Goal: Task Accomplishment & Management: Complete application form

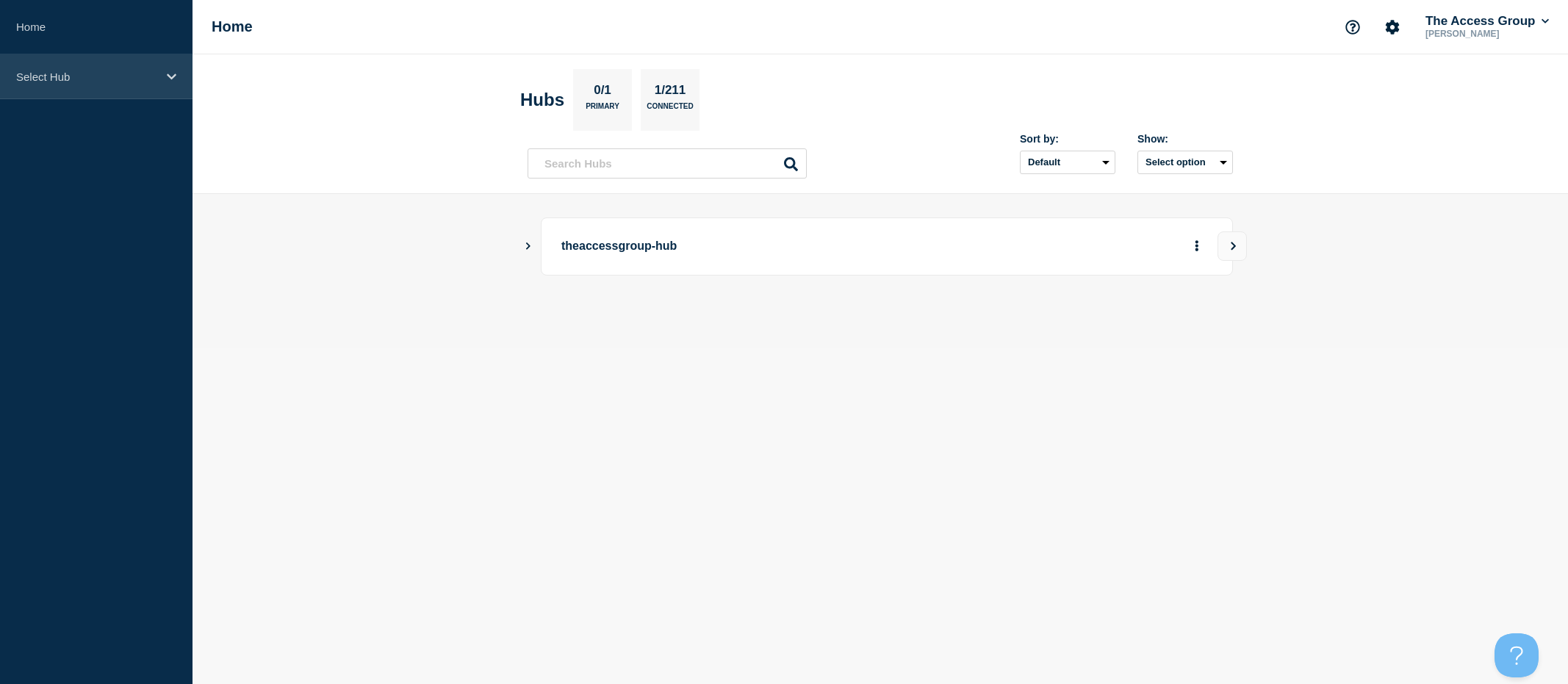
click at [177, 77] on div "Select Hub" at bounding box center [96, 77] width 193 height 45
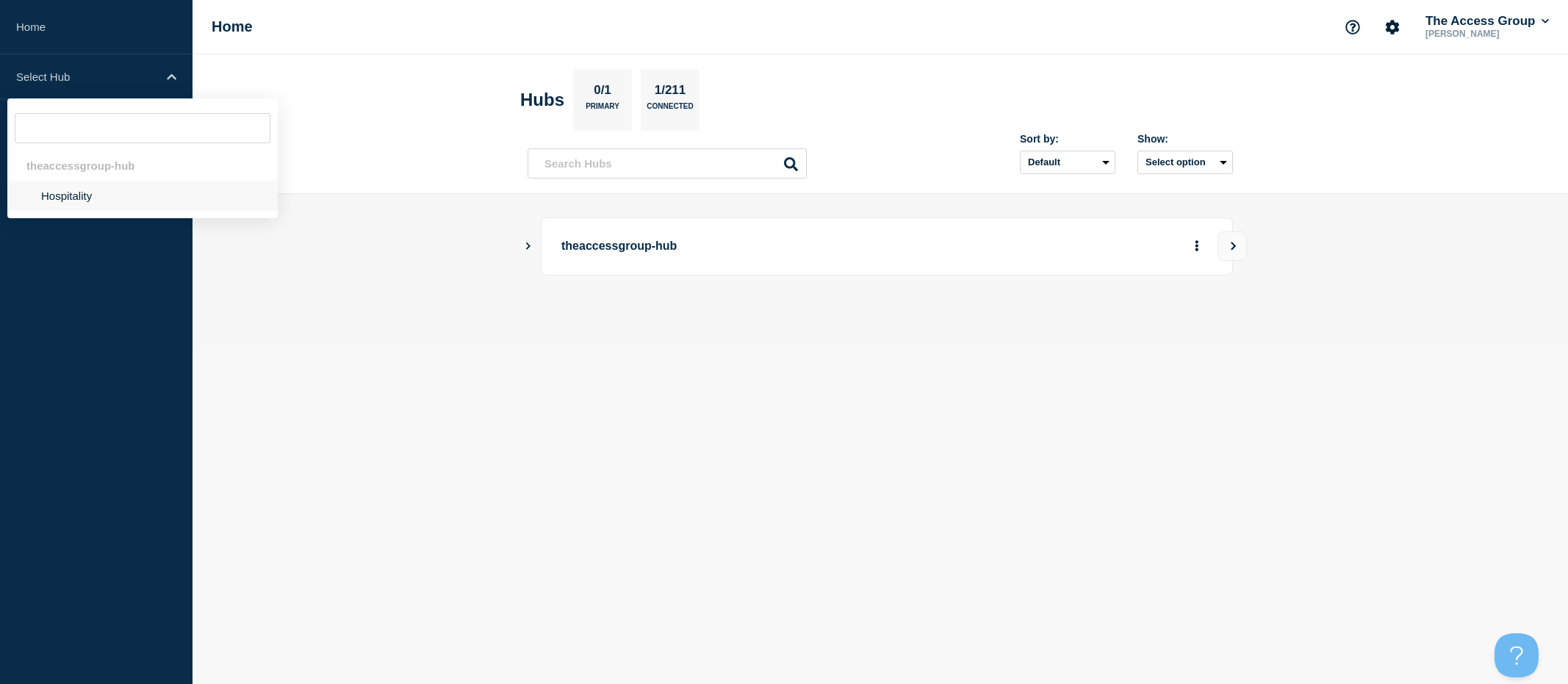
click at [103, 197] on li "Hospitality" at bounding box center [143, 196] width 270 height 30
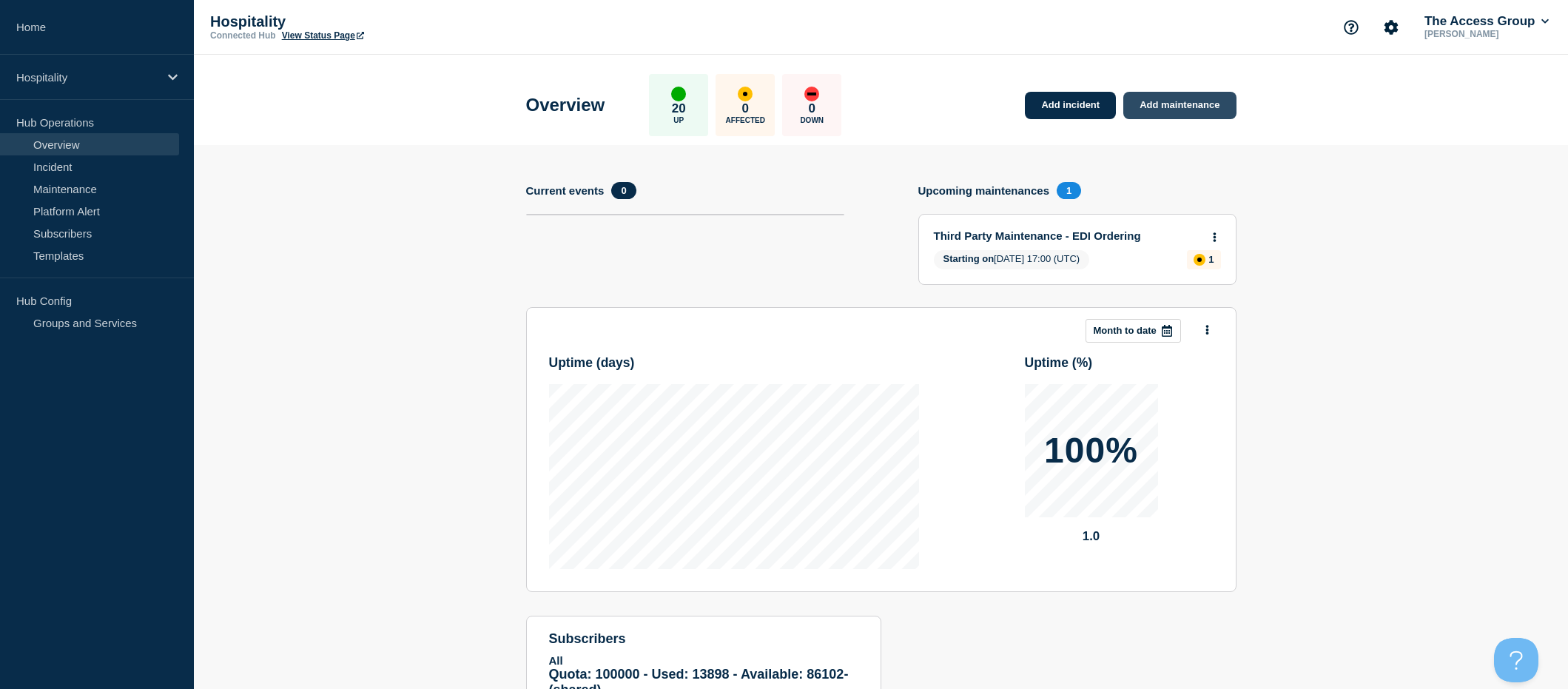
click at [1199, 110] on link "Add maintenance" at bounding box center [1179, 105] width 112 height 27
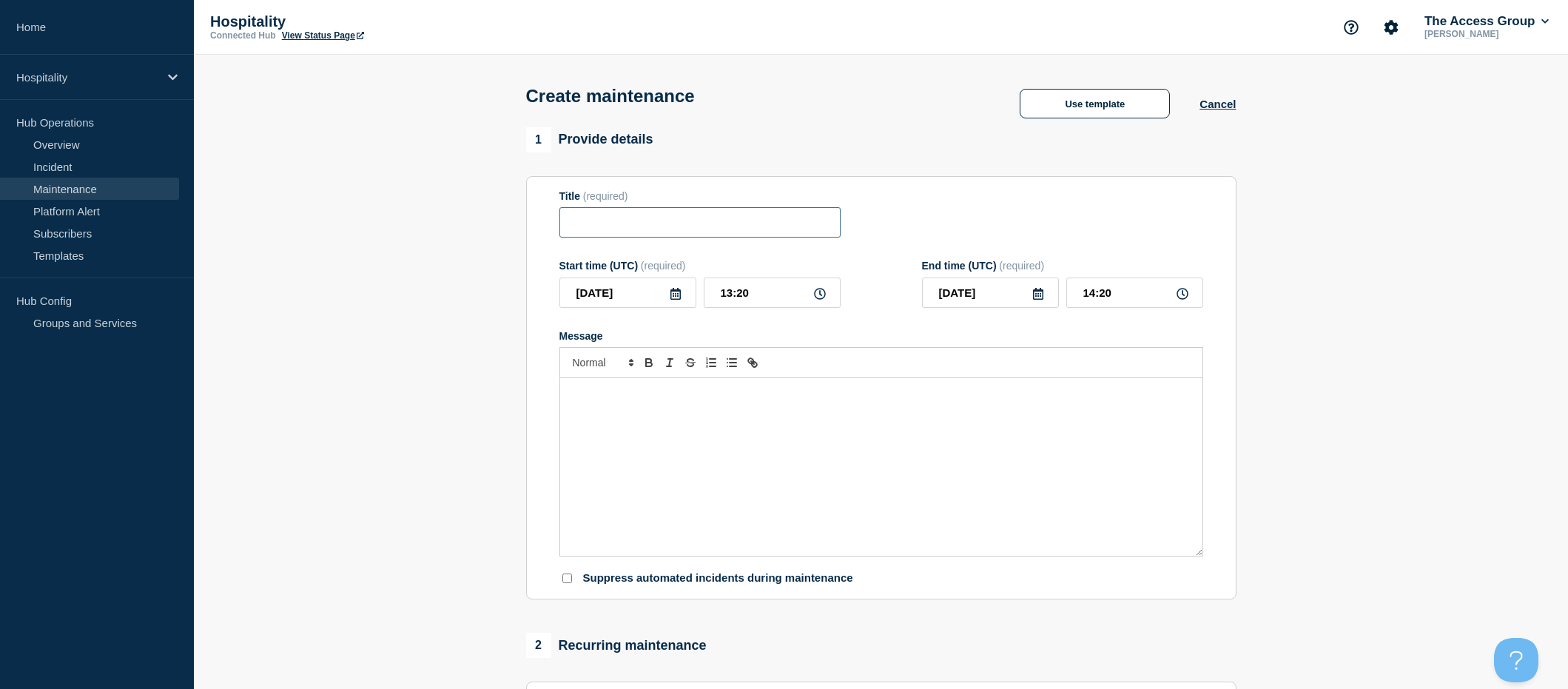
click at [705, 213] on input "Title" at bounding box center [700, 222] width 281 height 30
type input "Guestline Rezlynx - [GEOGRAPHIC_DATA] bei TSE Schnittstelle"
click at [677, 299] on icon at bounding box center [676, 294] width 11 height 12
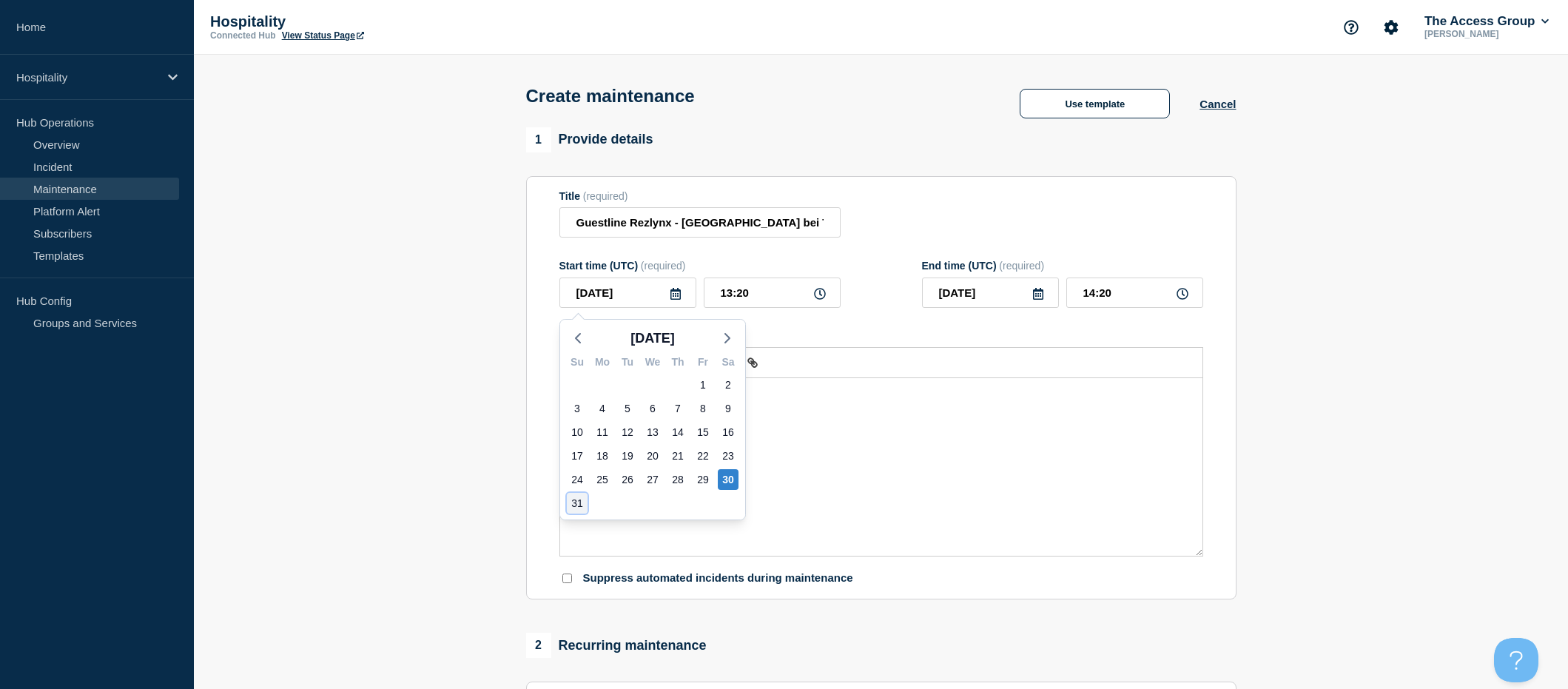
click at [573, 499] on div "31" at bounding box center [577, 503] width 21 height 21
type input "[DATE]"
click at [822, 294] on icon at bounding box center [820, 294] width 12 height 12
click at [822, 296] on icon at bounding box center [820, 294] width 12 height 12
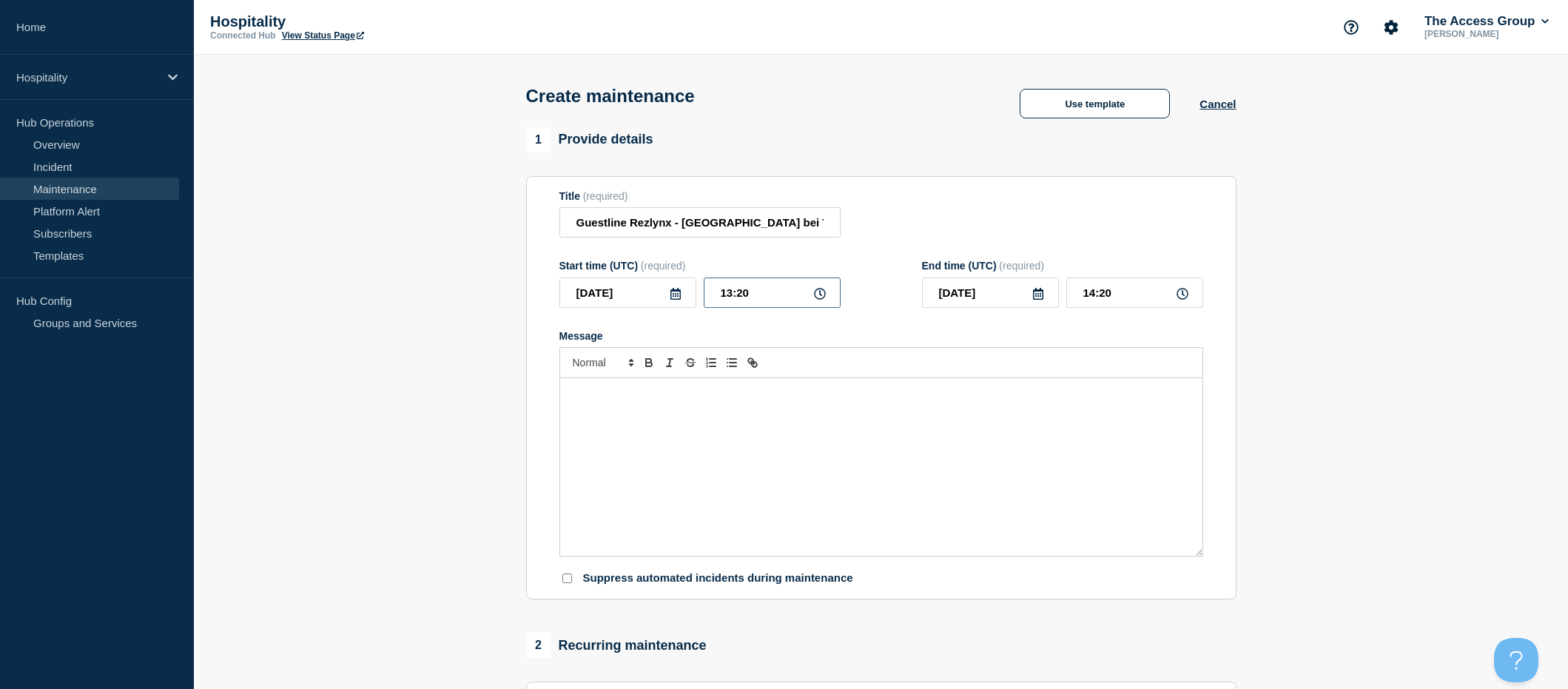
click at [752, 300] on input "13:20" at bounding box center [772, 293] width 137 height 30
drag, startPoint x: 753, startPoint y: 298, endPoint x: 716, endPoint y: 296, distance: 37.1
click at [716, 296] on input "13:20" at bounding box center [772, 293] width 137 height 30
type input "08:00"
drag, startPoint x: 1113, startPoint y: 299, endPoint x: 1076, endPoint y: 301, distance: 37.1
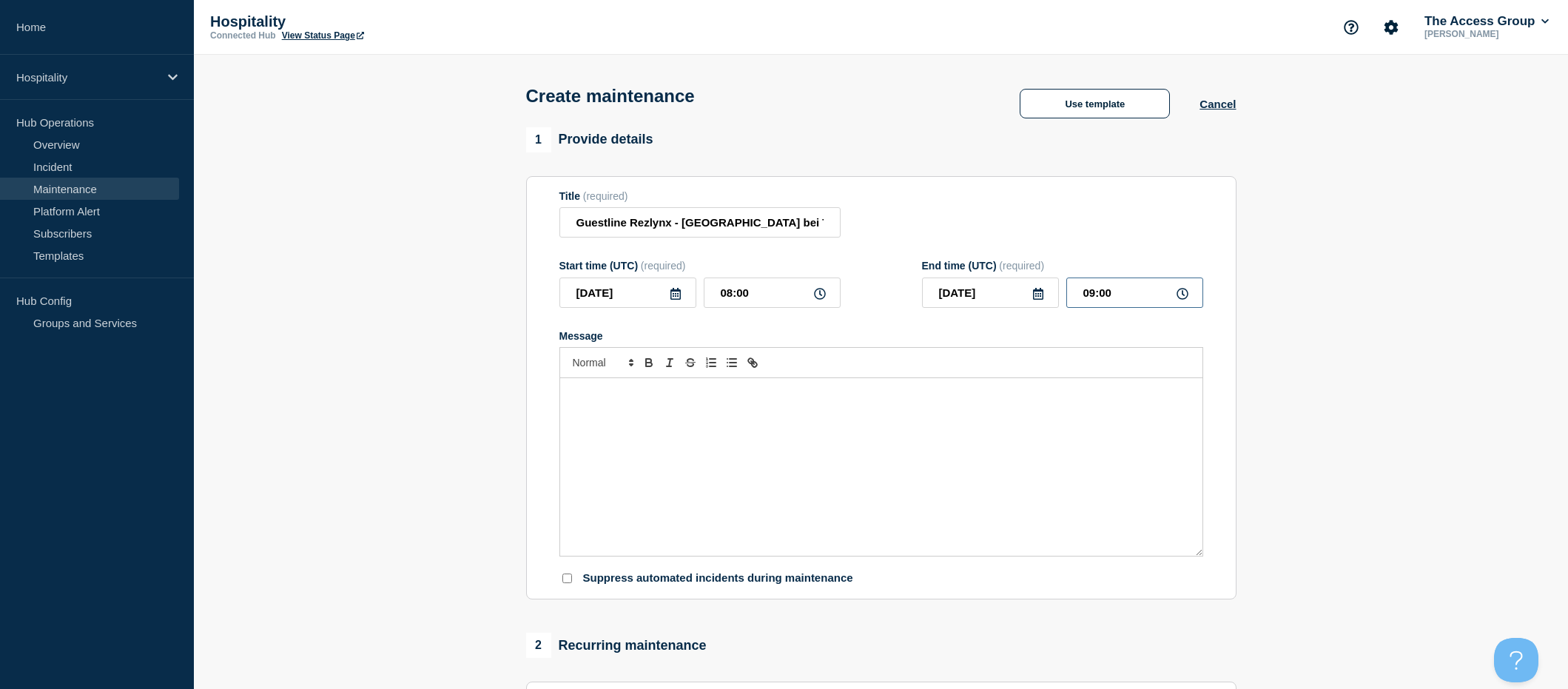
click at [1076, 301] on input "09:00" at bounding box center [1135, 293] width 137 height 30
type input "20:00"
click at [872, 450] on div "Message" at bounding box center [881, 467] width 643 height 178
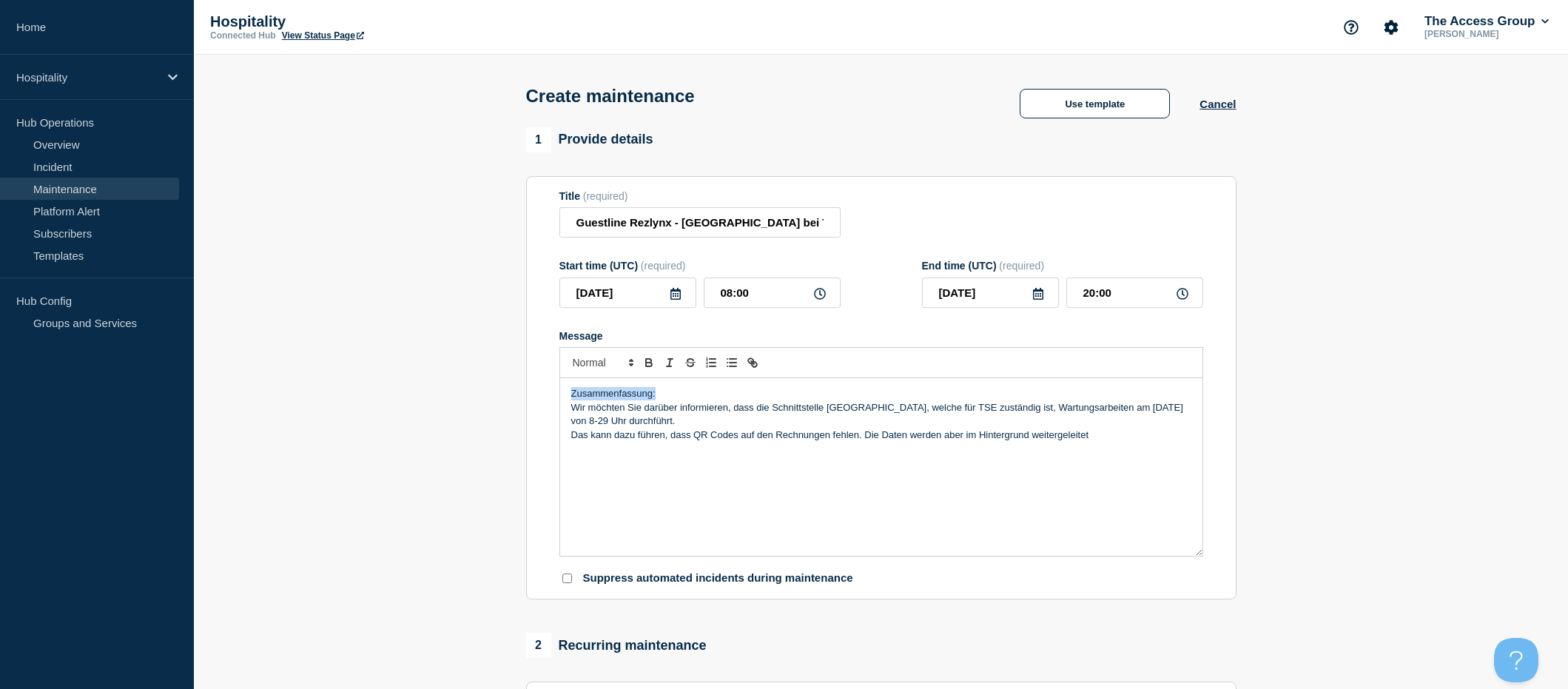
drag, startPoint x: 670, startPoint y: 393, endPoint x: 561, endPoint y: 400, distance: 109.2
click at [561, 400] on div "Zusammenfassung: Wir möchten Sie darüber informieren, dass die Schnittstelle Fi…" at bounding box center [881, 467] width 643 height 178
click at [646, 363] on icon "Toggle bold text" at bounding box center [649, 360] width 5 height 4
click at [658, 482] on div "Zusammenfassung: Wir möchten Sie darüber informieren, dass die Schnittstelle Fi…" at bounding box center [881, 467] width 643 height 178
click at [608, 426] on p "Wir möchten Sie darüber informieren, dass die Schnittstelle [GEOGRAPHIC_DATA], …" at bounding box center [881, 414] width 620 height 27
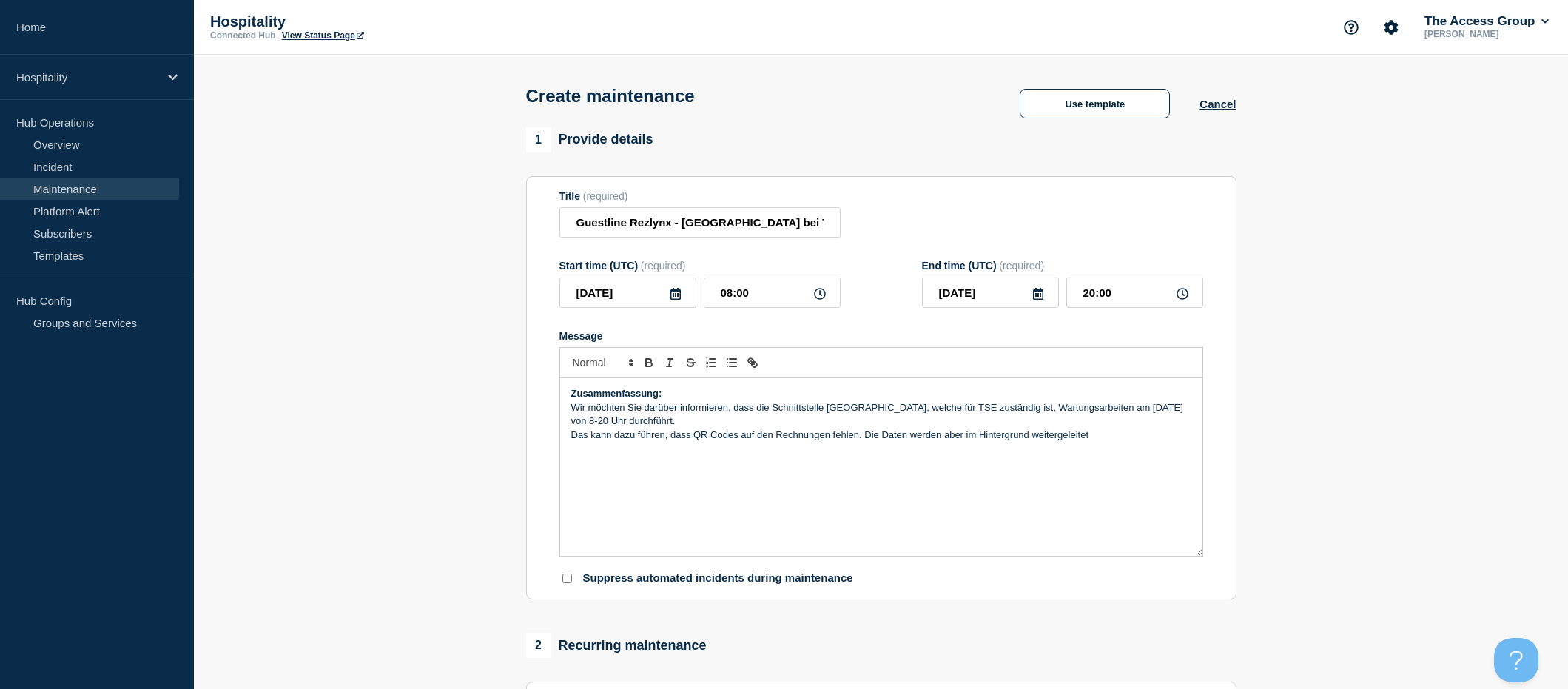
click at [1100, 439] on p "Das kann dazu führen, dass QR Codes auf den Rechnungen fehlen. Die Daten werden…" at bounding box center [881, 435] width 620 height 14
drag, startPoint x: 635, startPoint y: 469, endPoint x: 566, endPoint y: 471, distance: 69.0
click at [566, 471] on div "Zusammenfassung: Wir möchten Sie darüber informieren, dass die Schnittstelle Fi…" at bounding box center [881, 467] width 643 height 178
click at [644, 360] on icon "Toggle bold text" at bounding box center [649, 363] width 14 height 14
click at [734, 479] on p "Guestline Rezlynx - Rechnungen" at bounding box center [881, 476] width 620 height 14
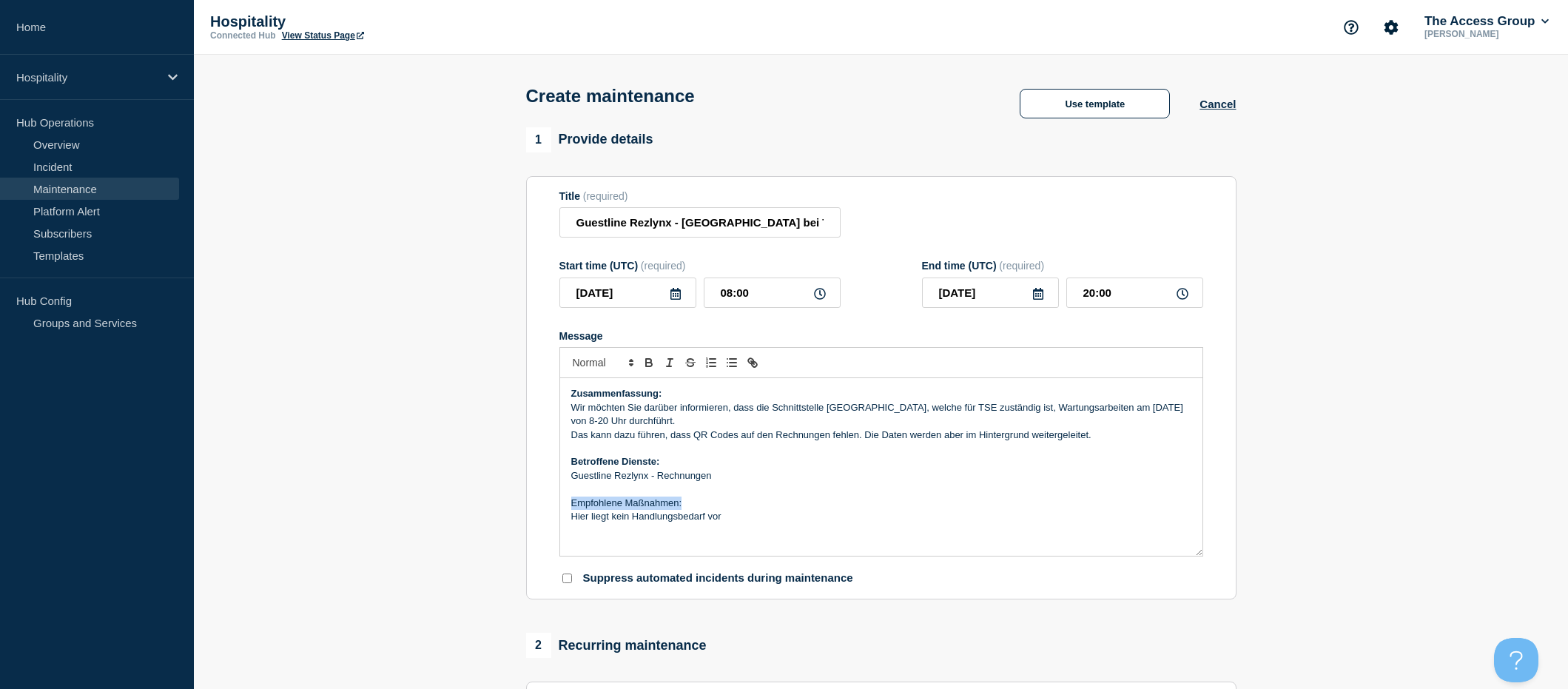
drag, startPoint x: 684, startPoint y: 506, endPoint x: 558, endPoint y: 505, distance: 126.0
click at [558, 505] on section "Title (required) Guestline Rezlynx - [GEOGRAPHIC_DATA] bei TSE Schnittstelle St…" at bounding box center [881, 388] width 710 height 424
click at [643, 364] on icon "Toggle bold text" at bounding box center [649, 363] width 14 height 14
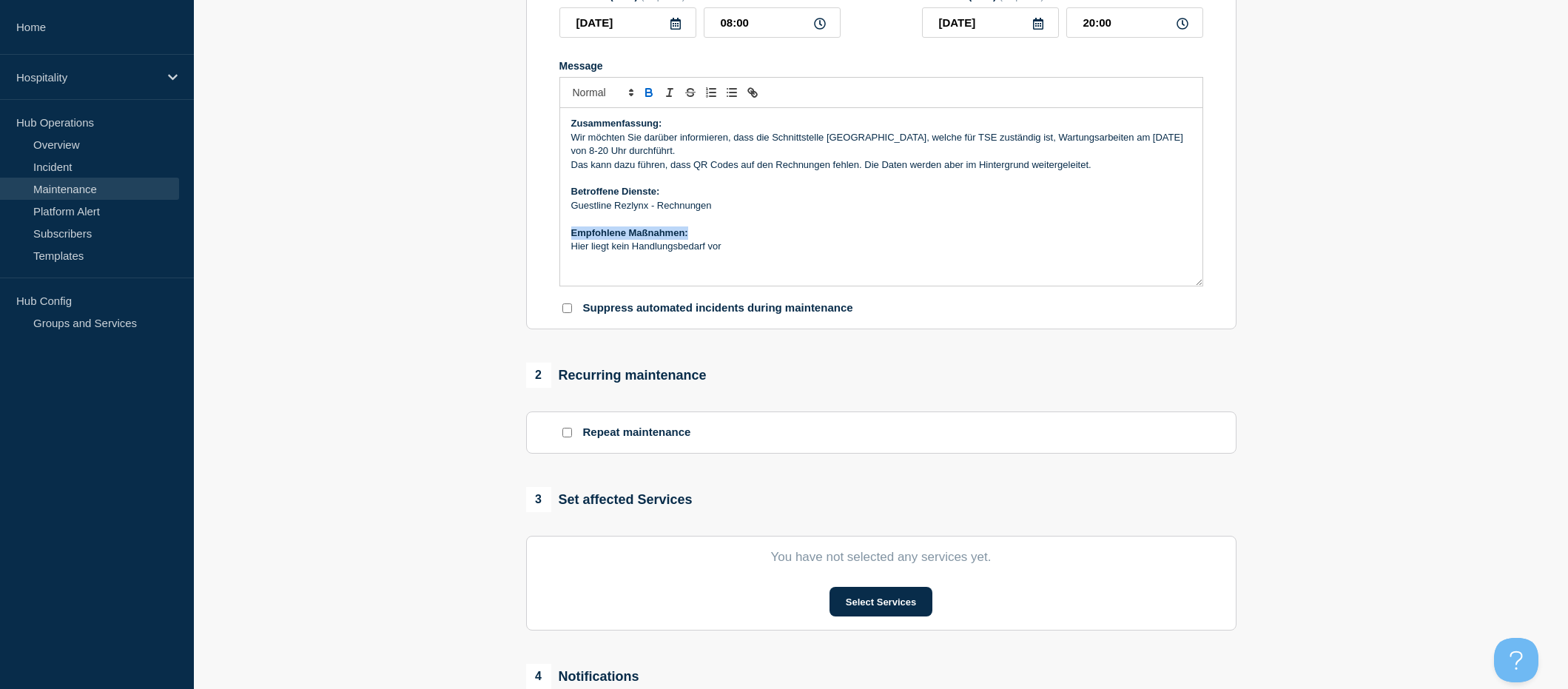
scroll to position [296, 0]
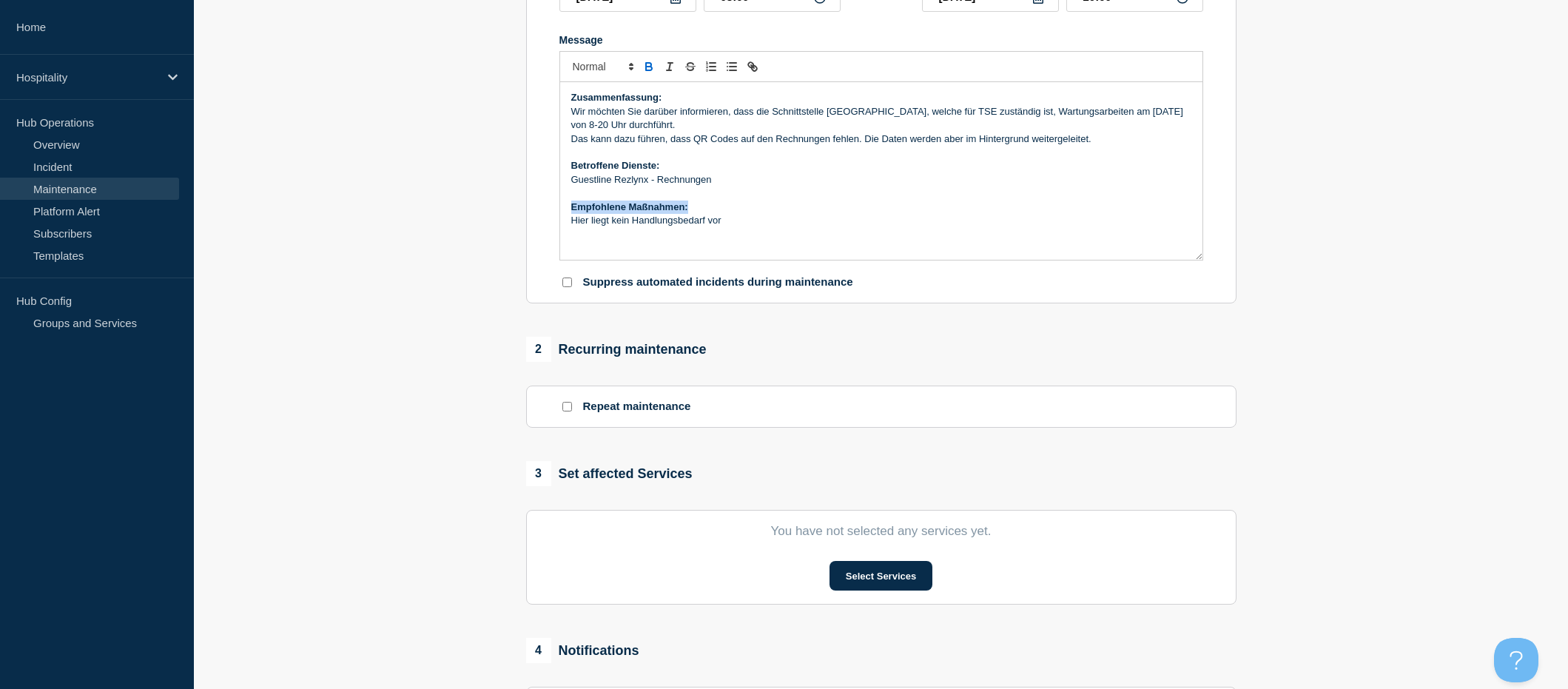
click at [562, 411] on input "Repeat maintenance" at bounding box center [567, 406] width 10 height 10
checkbox input "true"
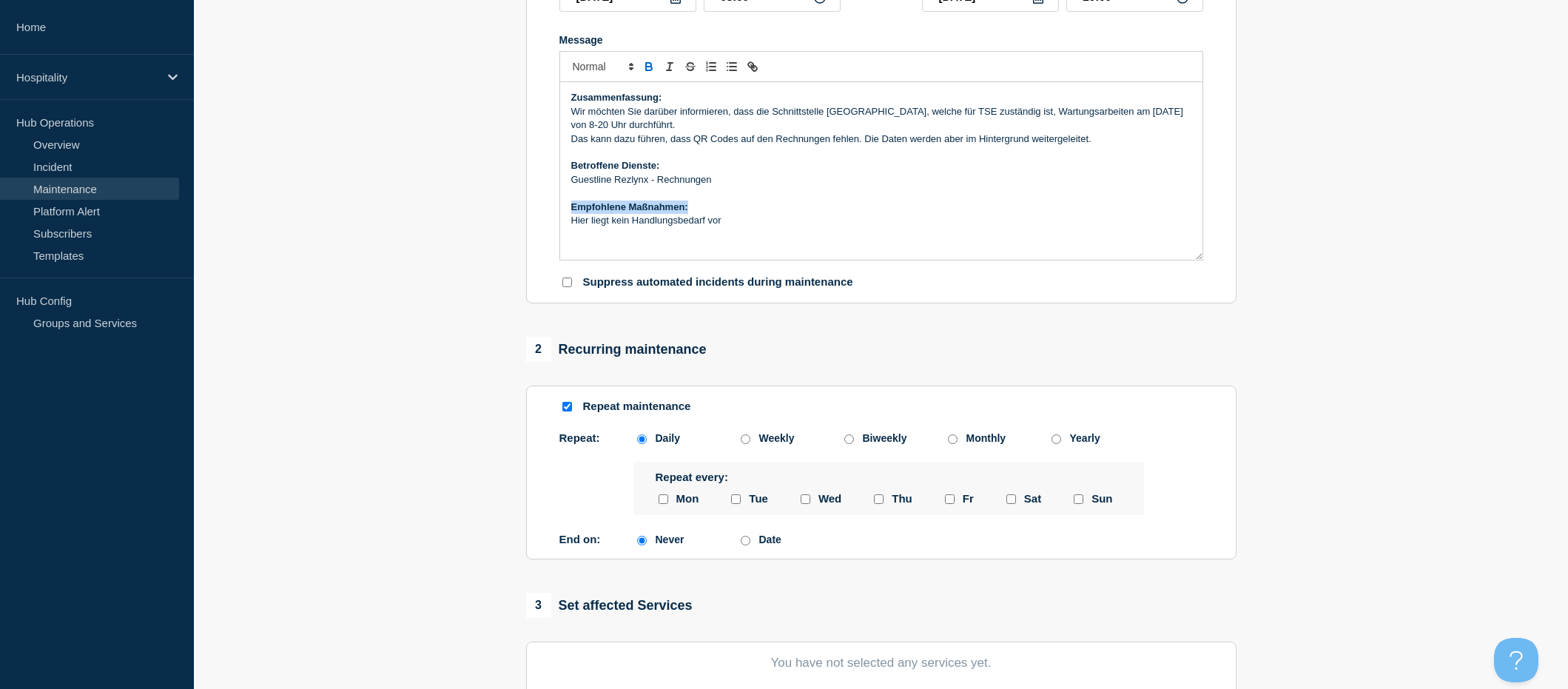
click at [740, 542] on input "Date" at bounding box center [745, 540] width 10 height 10
radio input "true"
radio input "false"
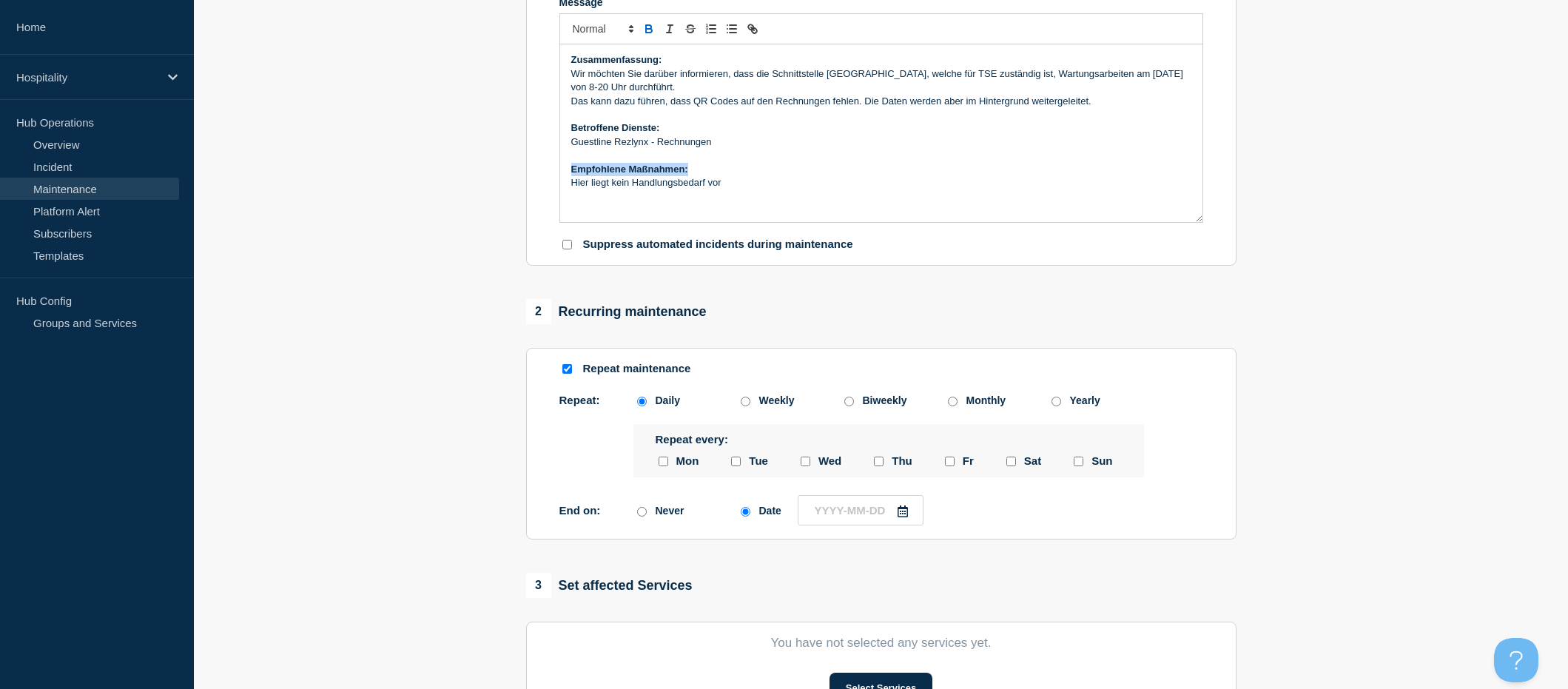
scroll to position [370, 0]
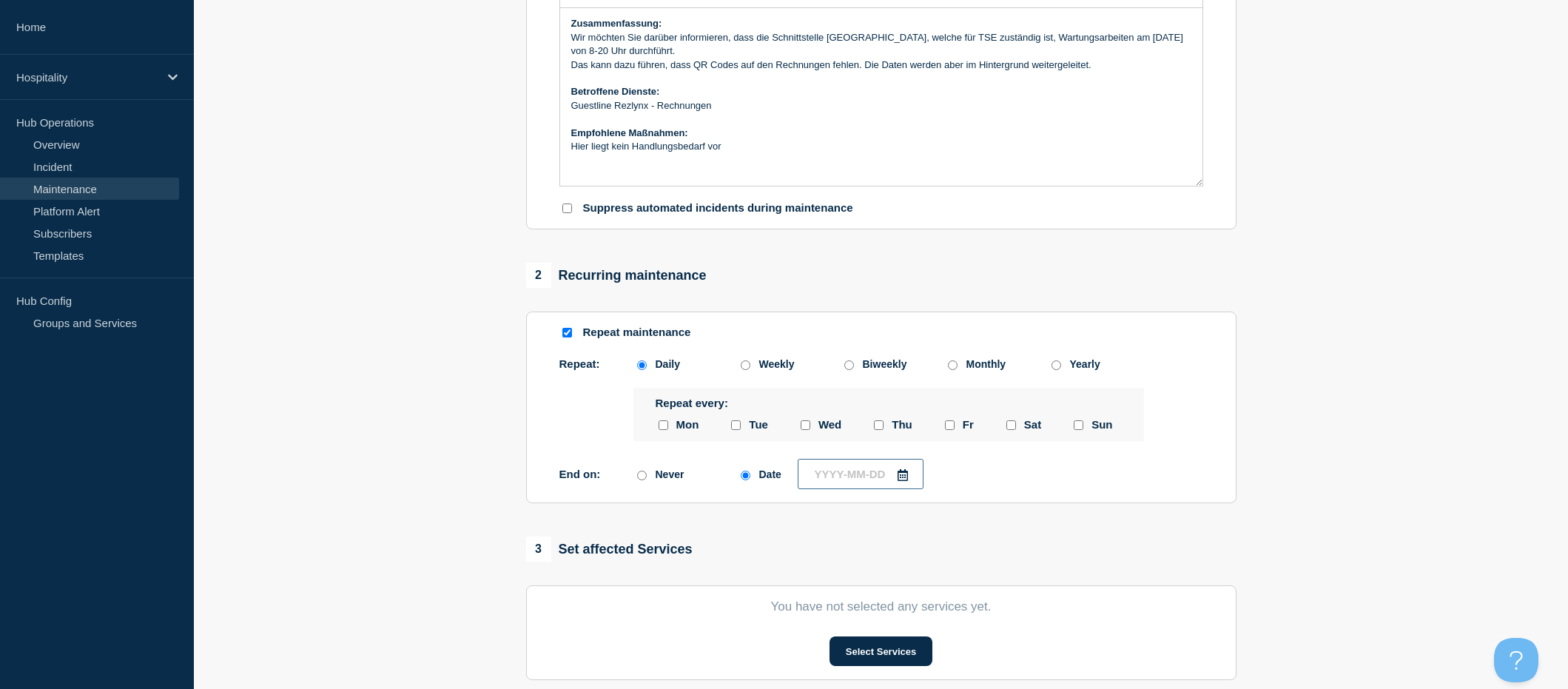
click at [905, 487] on input "text" at bounding box center [860, 474] width 126 height 30
type input "____-__-__"
click at [813, 348] on div "7" at bounding box center [816, 344] width 21 height 21
type input "[DATE]"
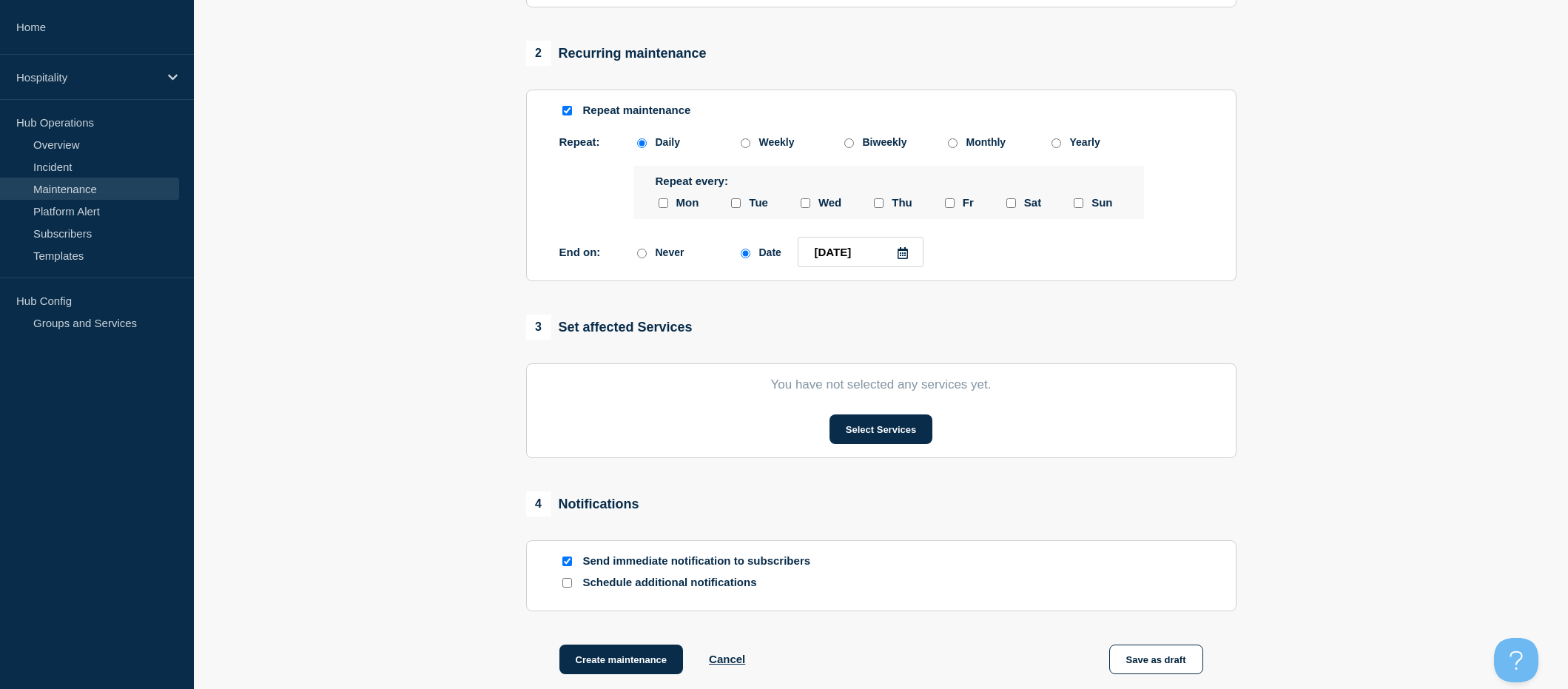
scroll to position [666, 0]
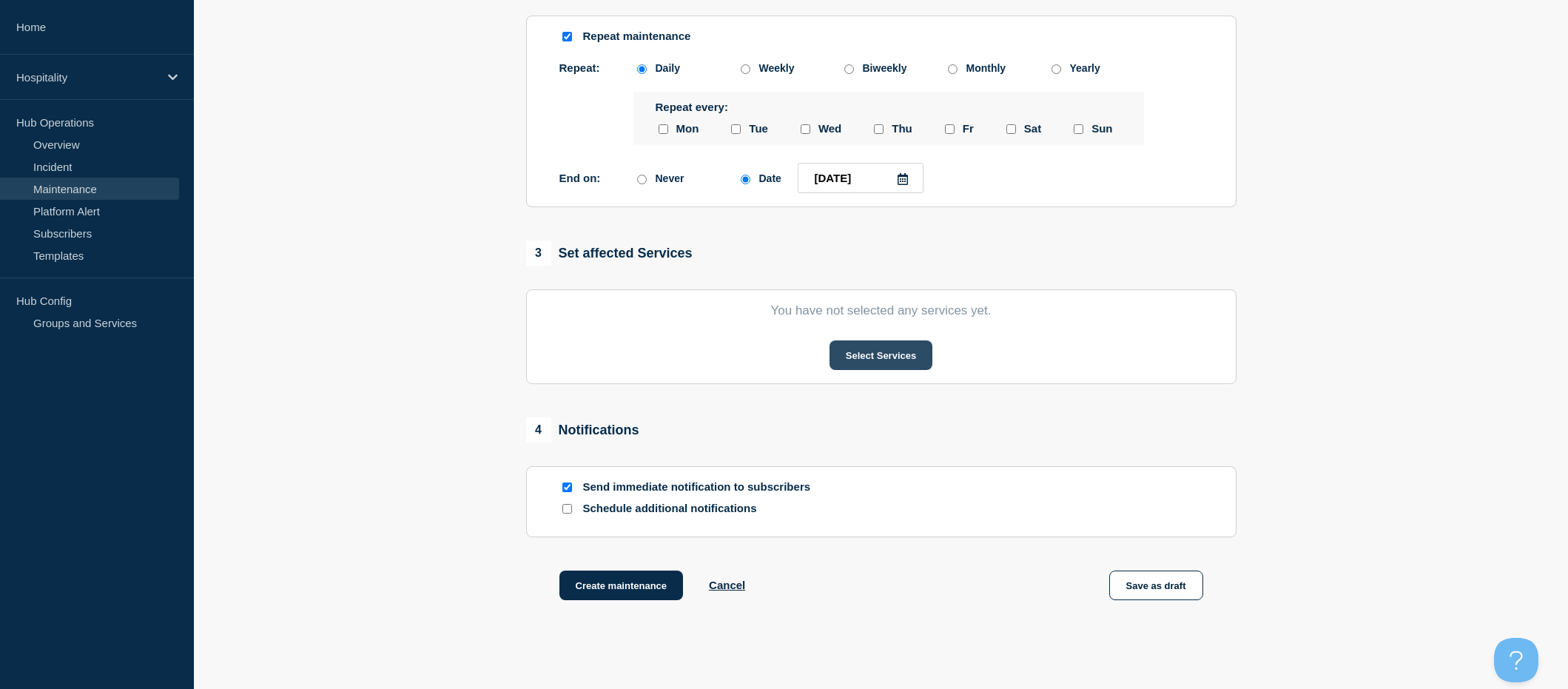
click at [871, 363] on button "Select Services" at bounding box center [880, 354] width 103 height 29
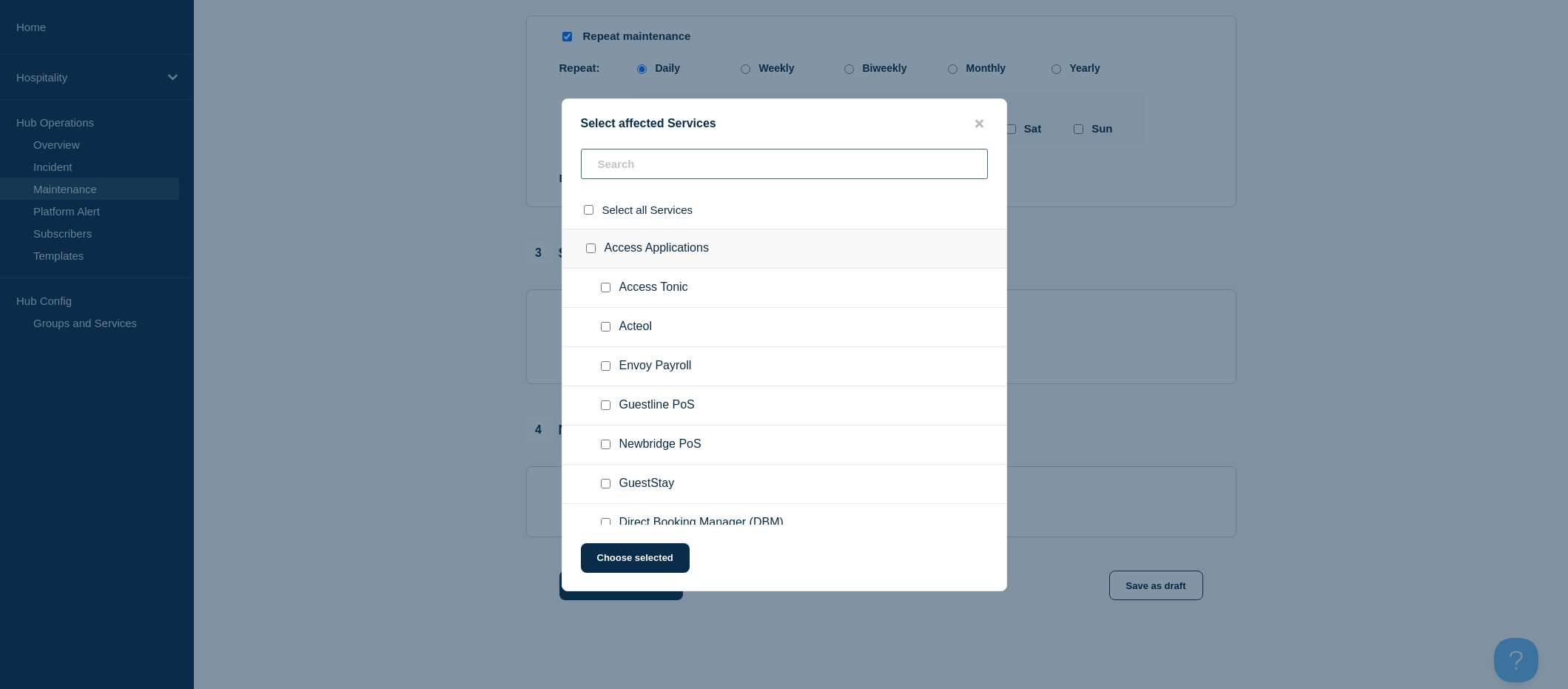
click at [612, 311] on div "Select all Services Access Applications Access Tonic Acteol Envoy Payroll Guest…" at bounding box center [784, 337] width 444 height 376
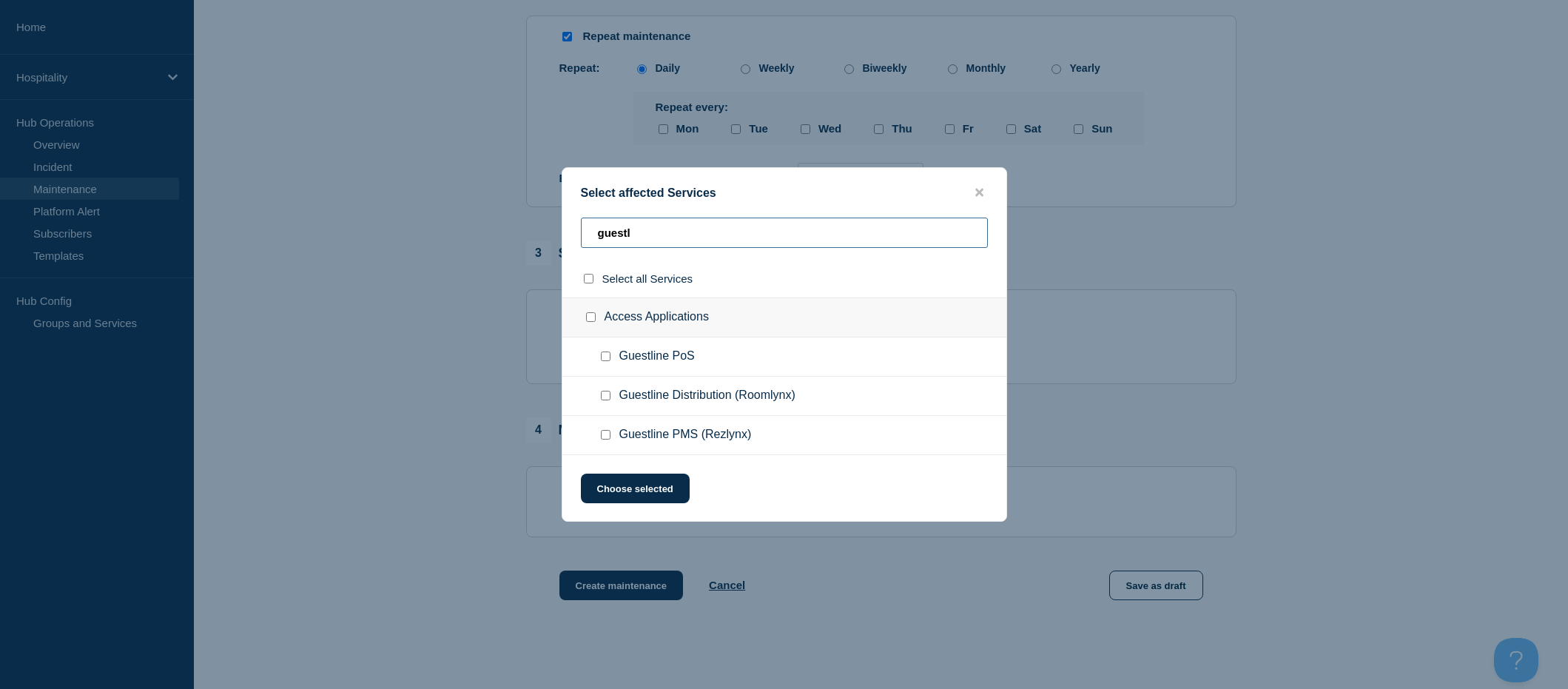
type input "guestl"
click at [604, 432] on input "Guestline PMS (Rezlynx) checkbox" at bounding box center [606, 434] width 10 height 10
checkbox input "true"
click at [603, 492] on button "Choose selected" at bounding box center [635, 487] width 109 height 29
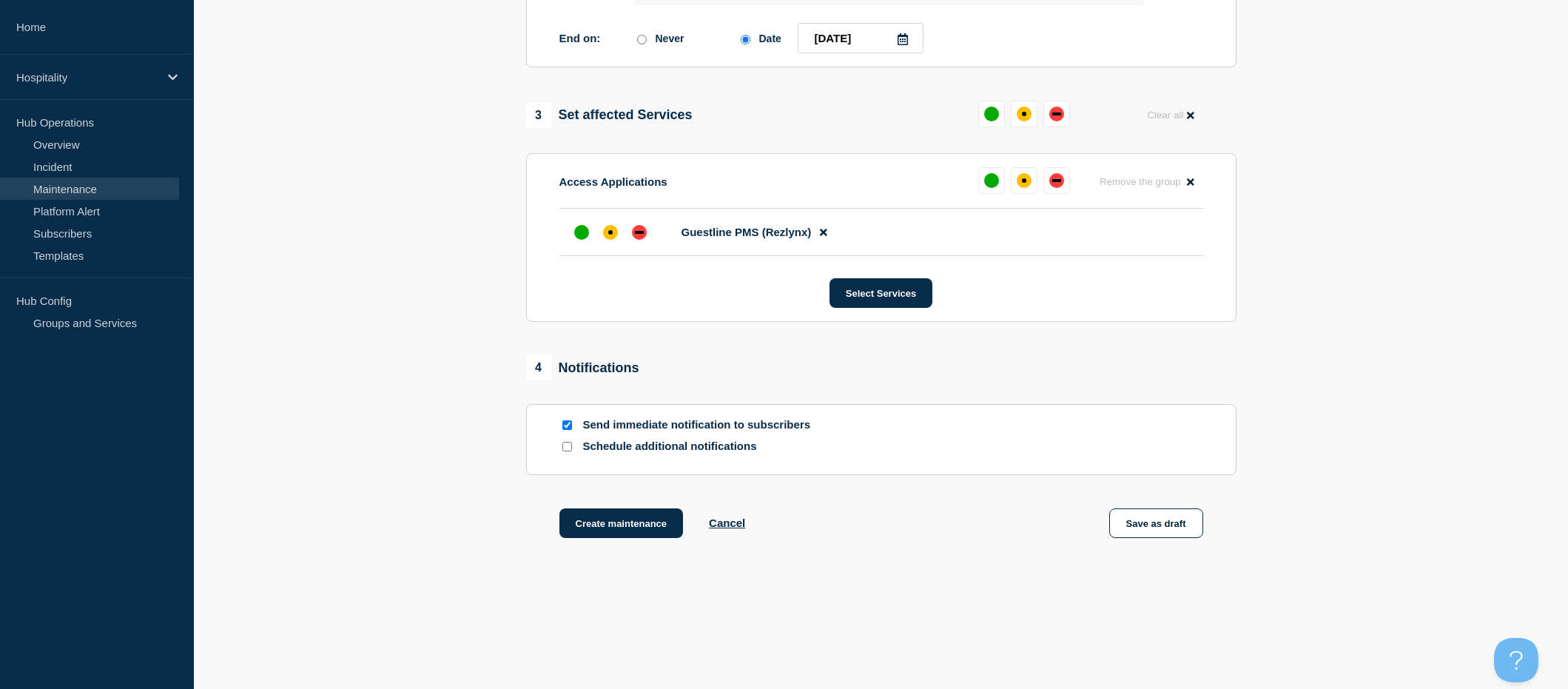
scroll to position [828, 0]
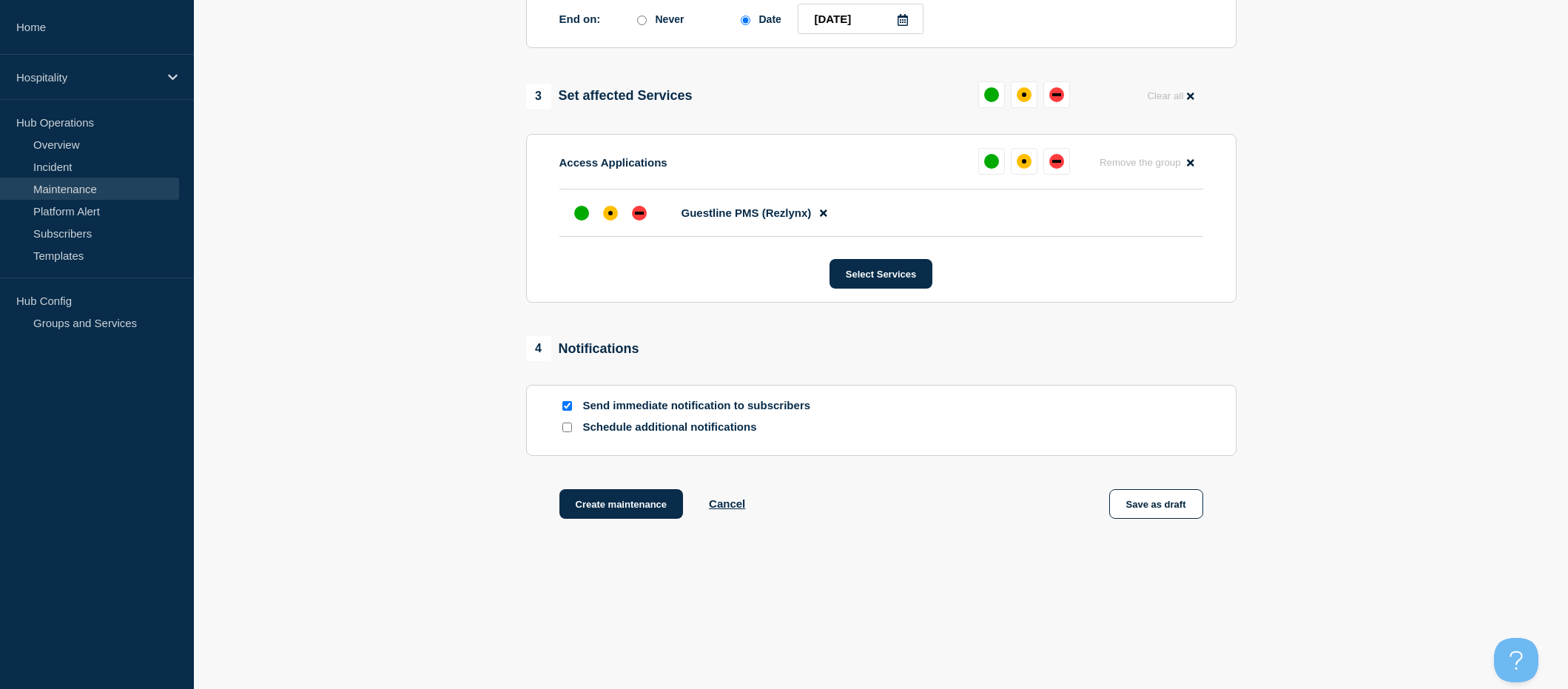
click at [564, 429] on input "Schedule additional notifications" at bounding box center [567, 427] width 10 height 10
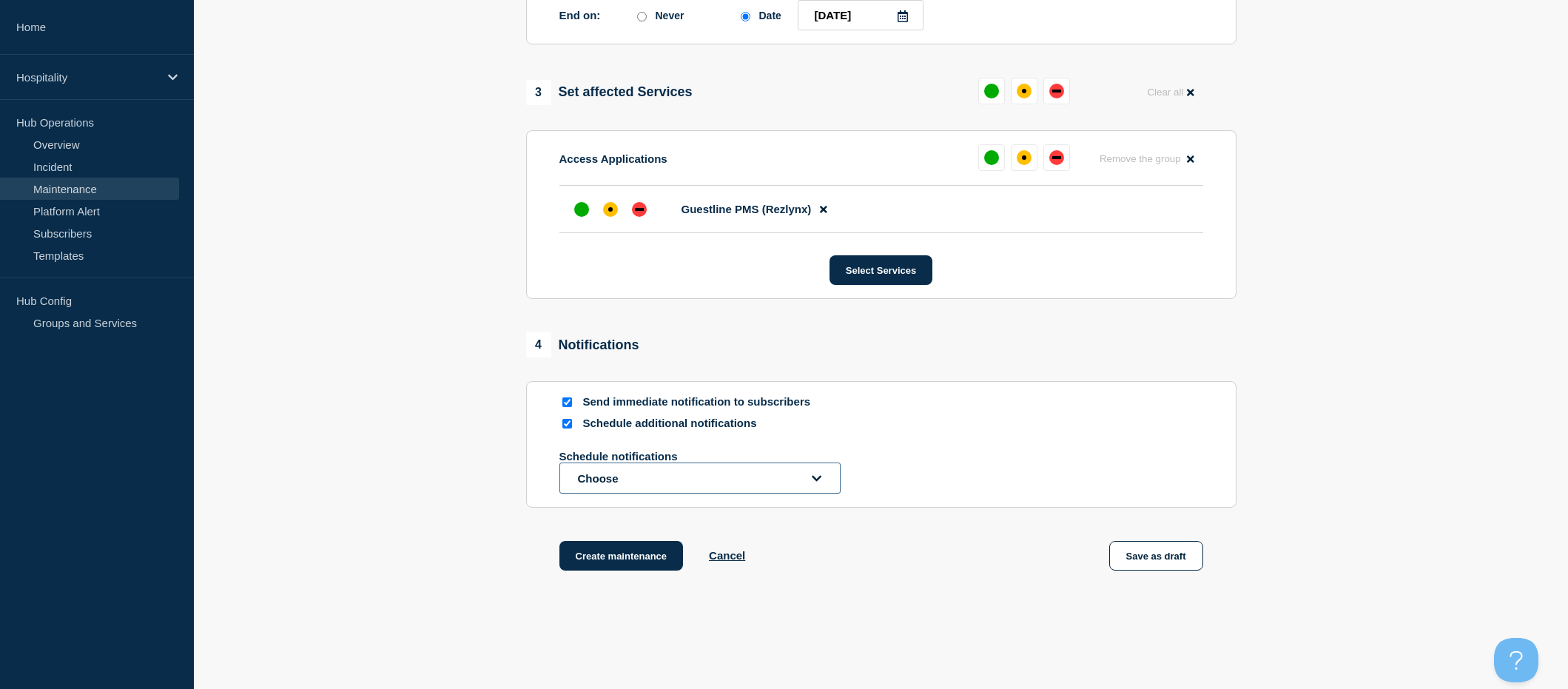
click at [621, 482] on button "Choose" at bounding box center [700, 478] width 281 height 31
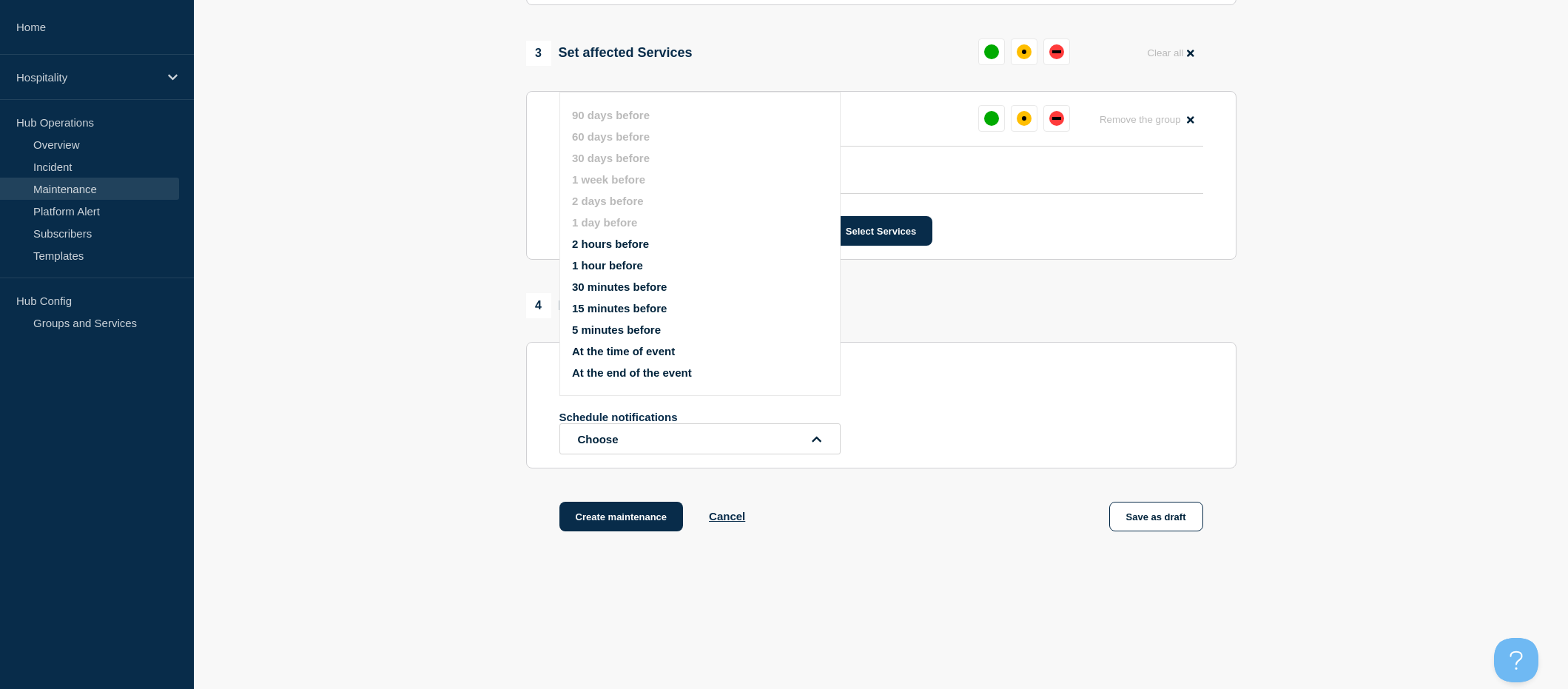
scroll to position [884, 0]
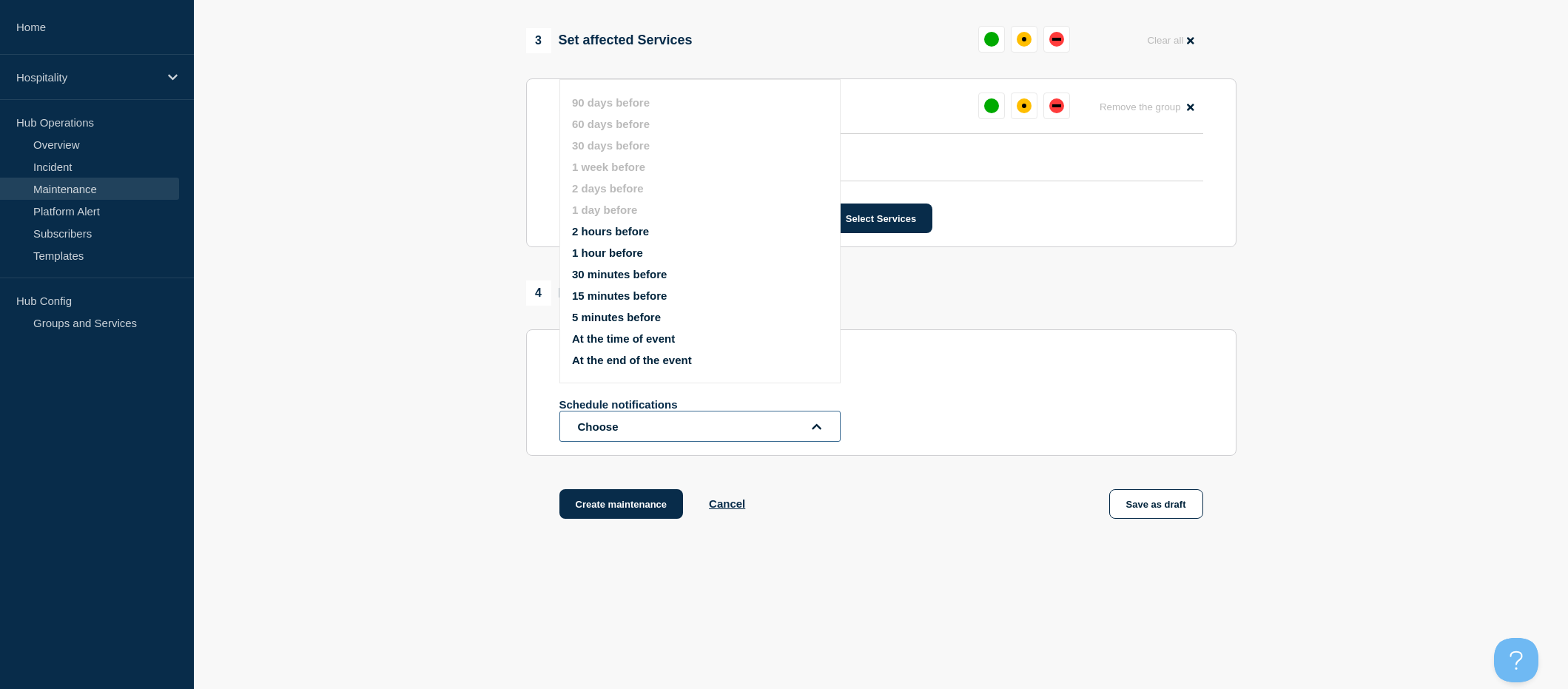
click at [615, 433] on button "Choose" at bounding box center [700, 426] width 281 height 31
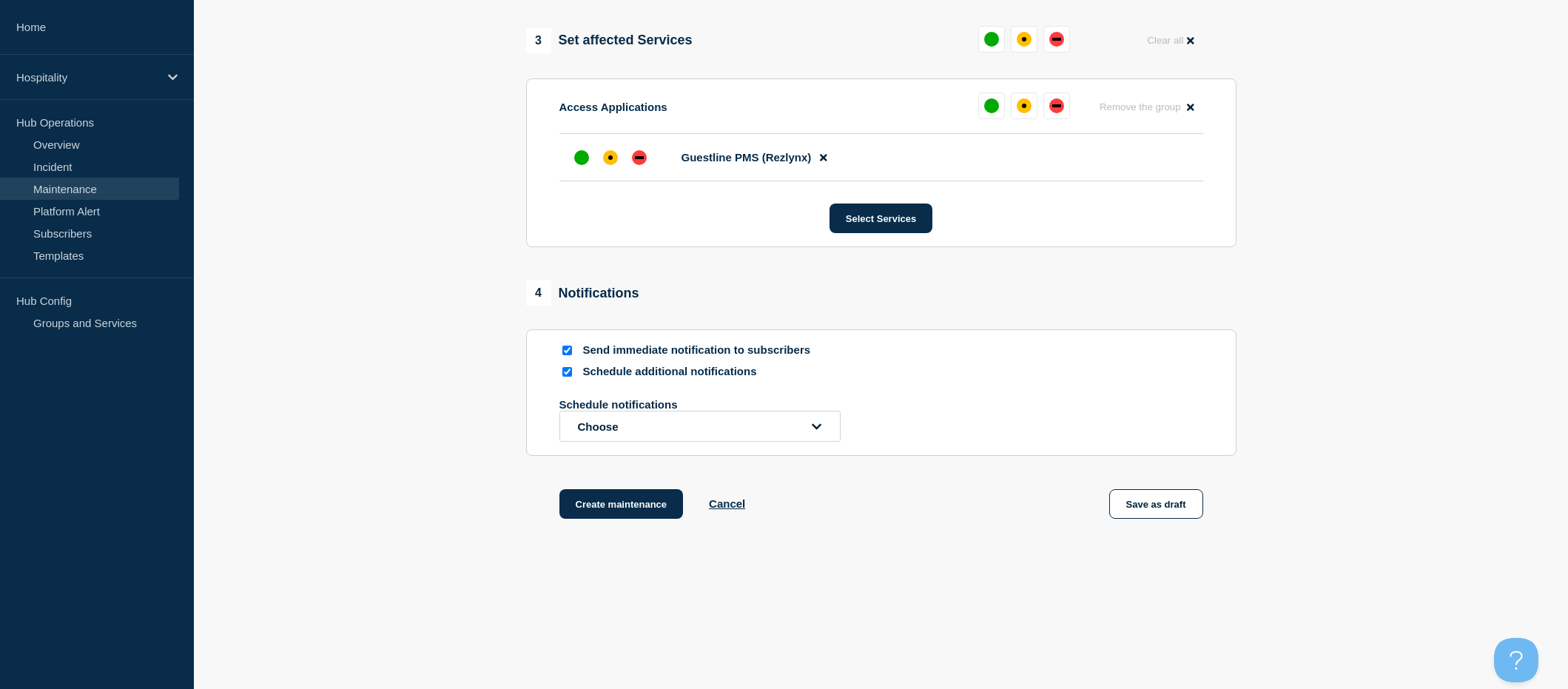
click at [569, 375] on input "Schedule additional notifications" at bounding box center [567, 372] width 10 height 10
checkbox input "false"
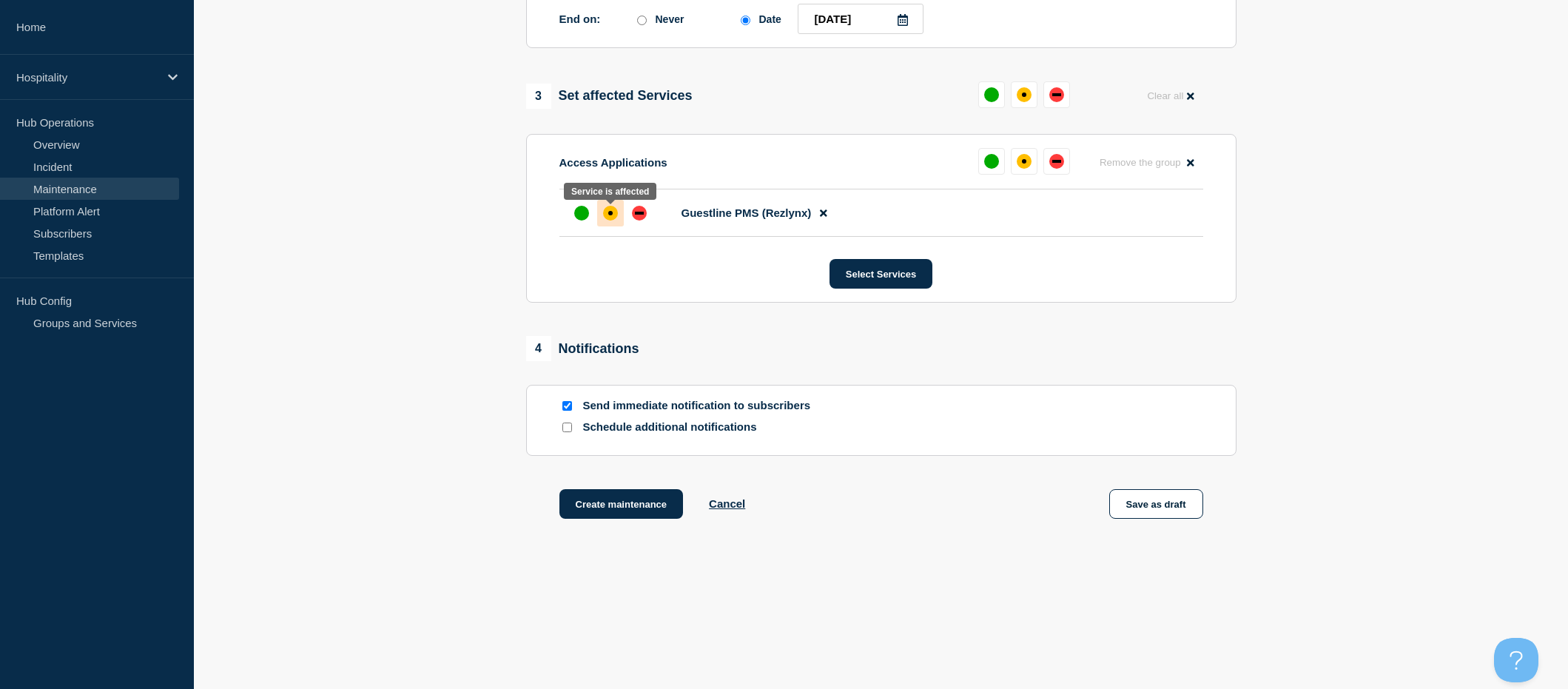
click at [615, 214] on div "affected" at bounding box center [611, 213] width 15 height 15
click at [623, 506] on button "Create maintenance" at bounding box center [621, 503] width 124 height 29
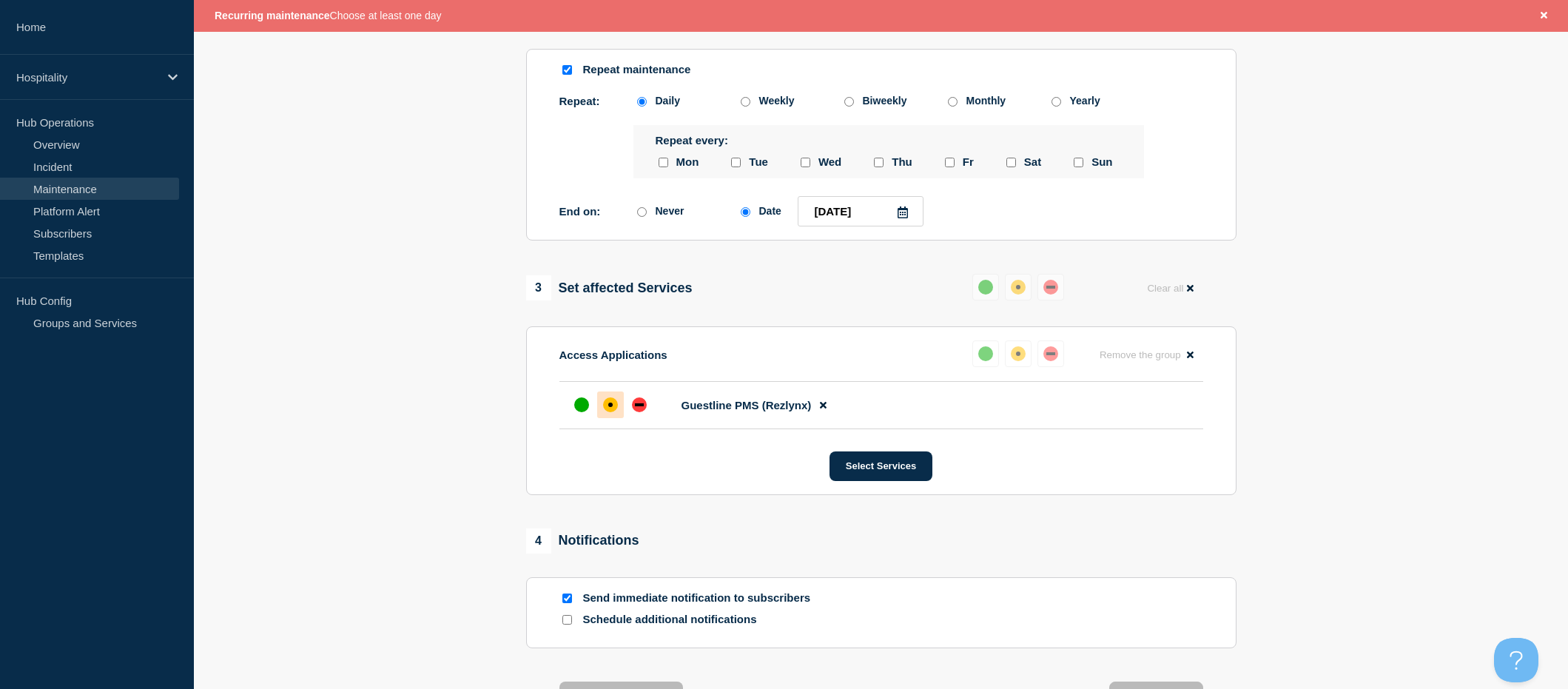
scroll to position [652, 0]
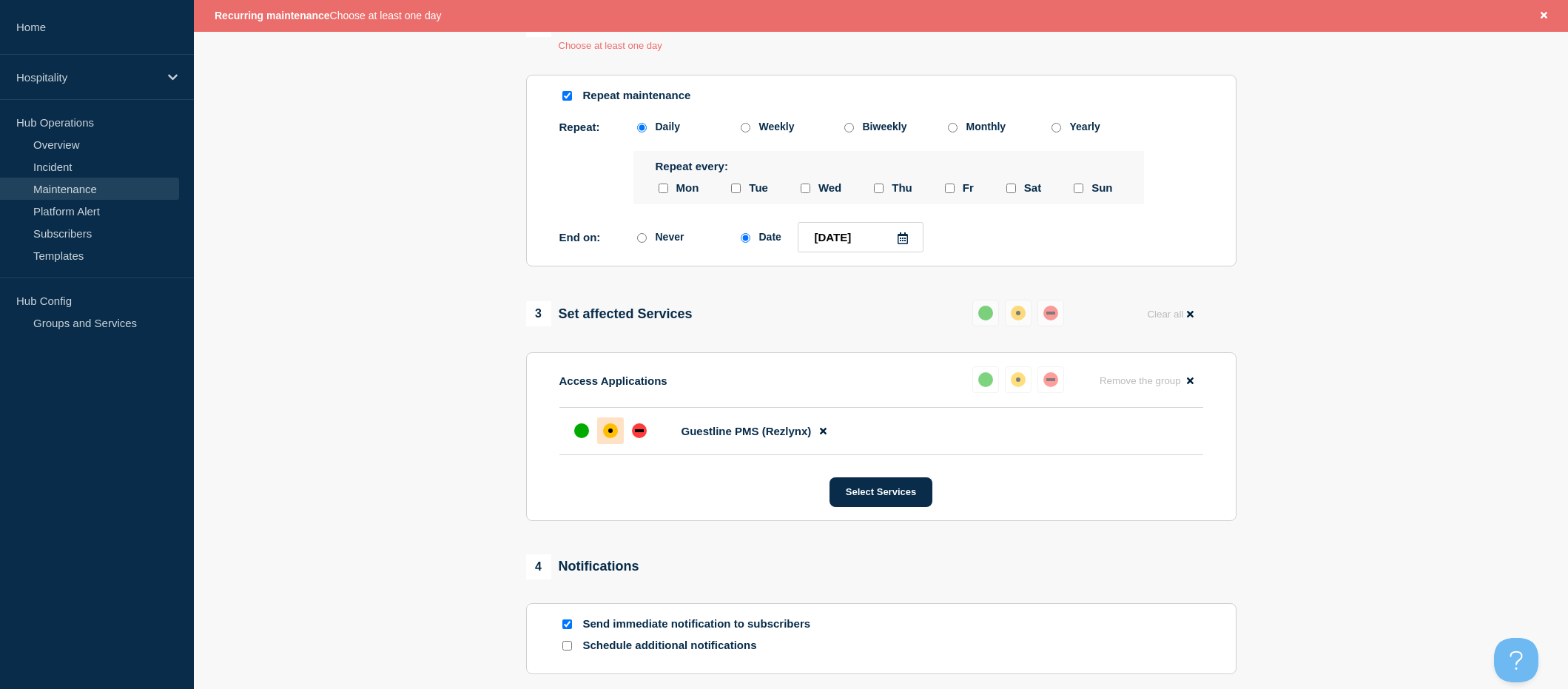
click at [1080, 193] on input "sunday checkbox" at bounding box center [1078, 188] width 10 height 10
checkbox input "true"
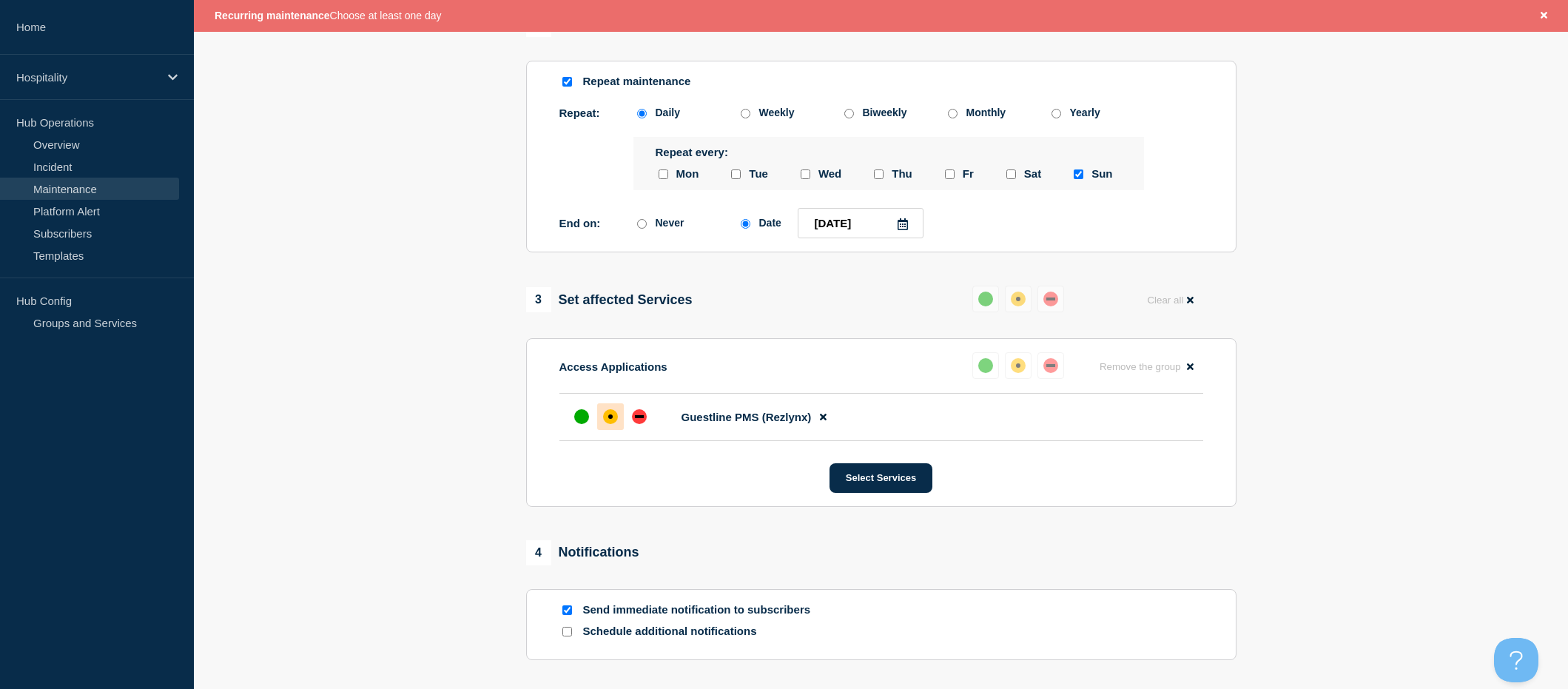
click at [746, 118] on input "Weekly" at bounding box center [745, 114] width 10 height 10
radio input "true"
radio input "false"
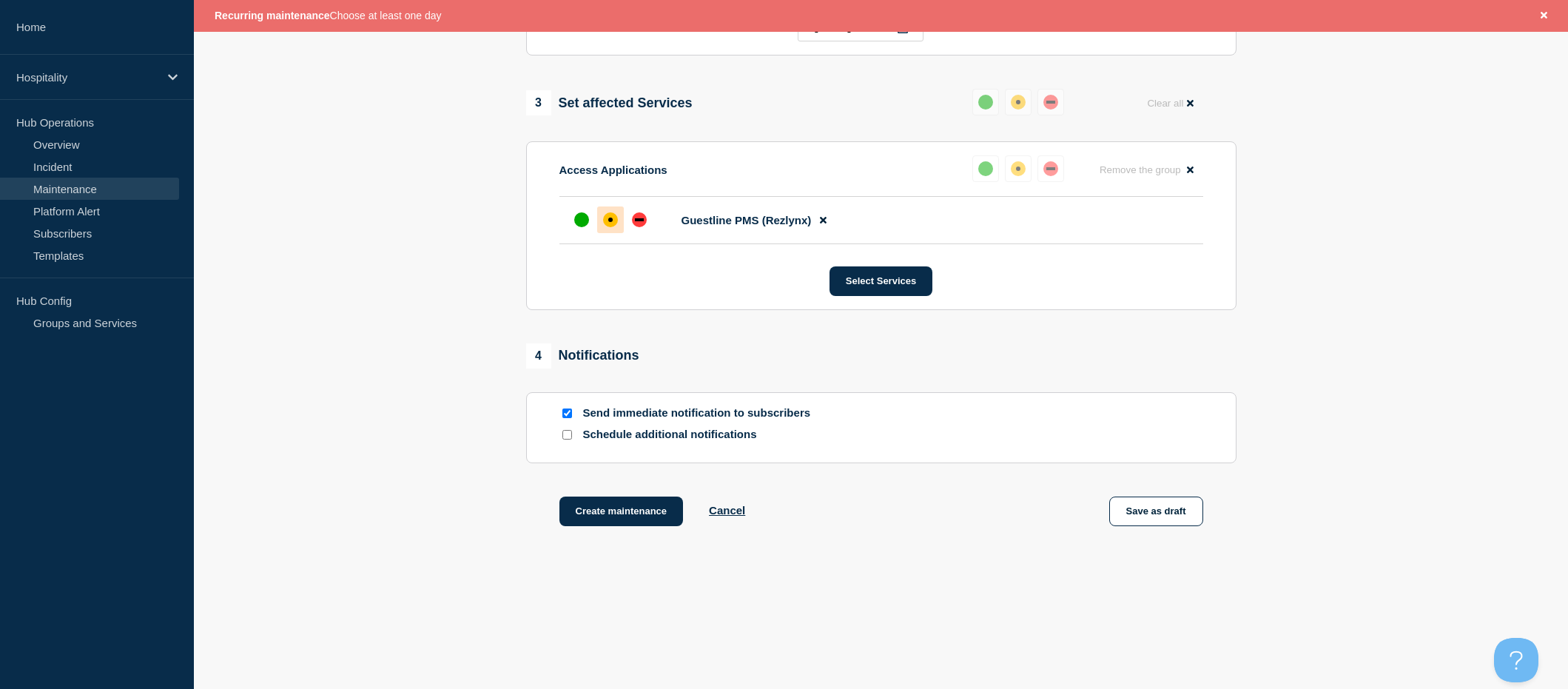
scroll to position [789, 0]
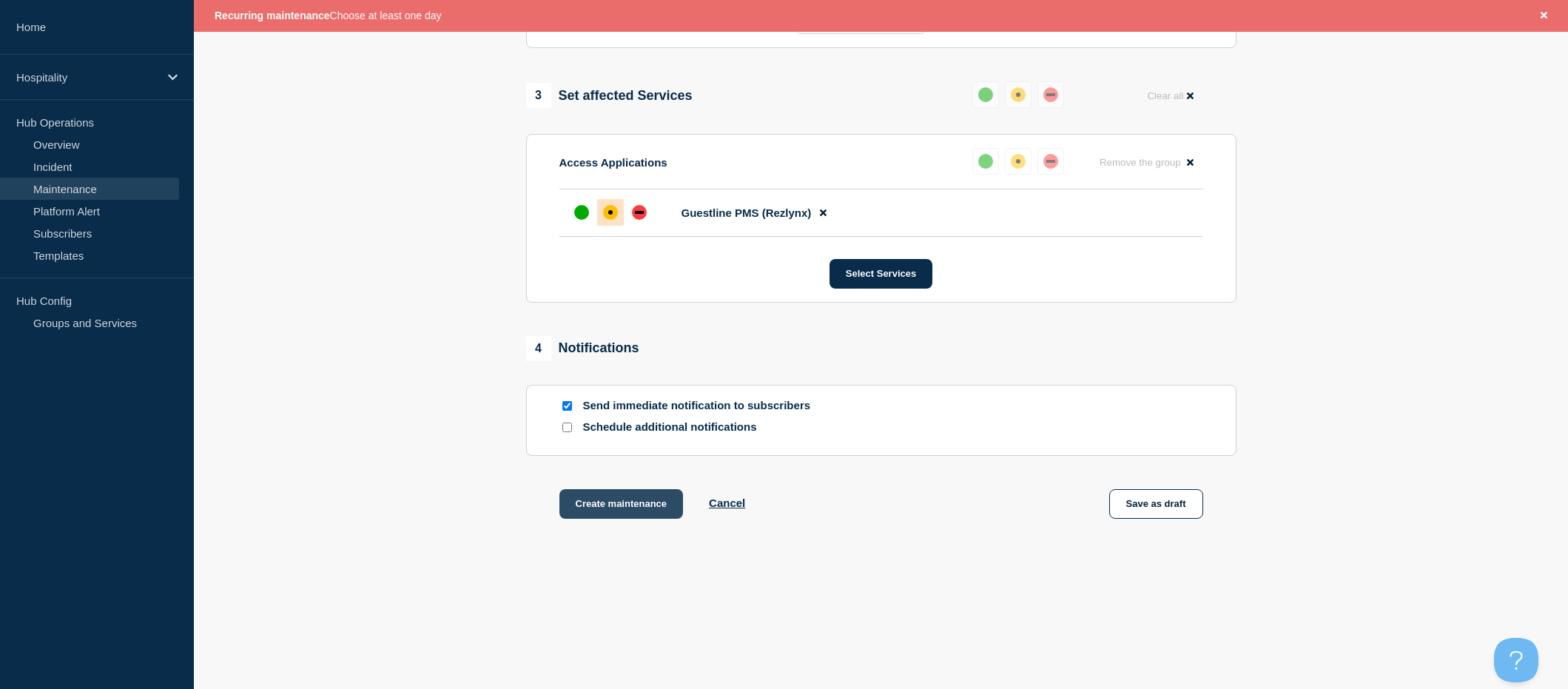
click at [573, 505] on button "Create maintenance" at bounding box center [621, 503] width 124 height 29
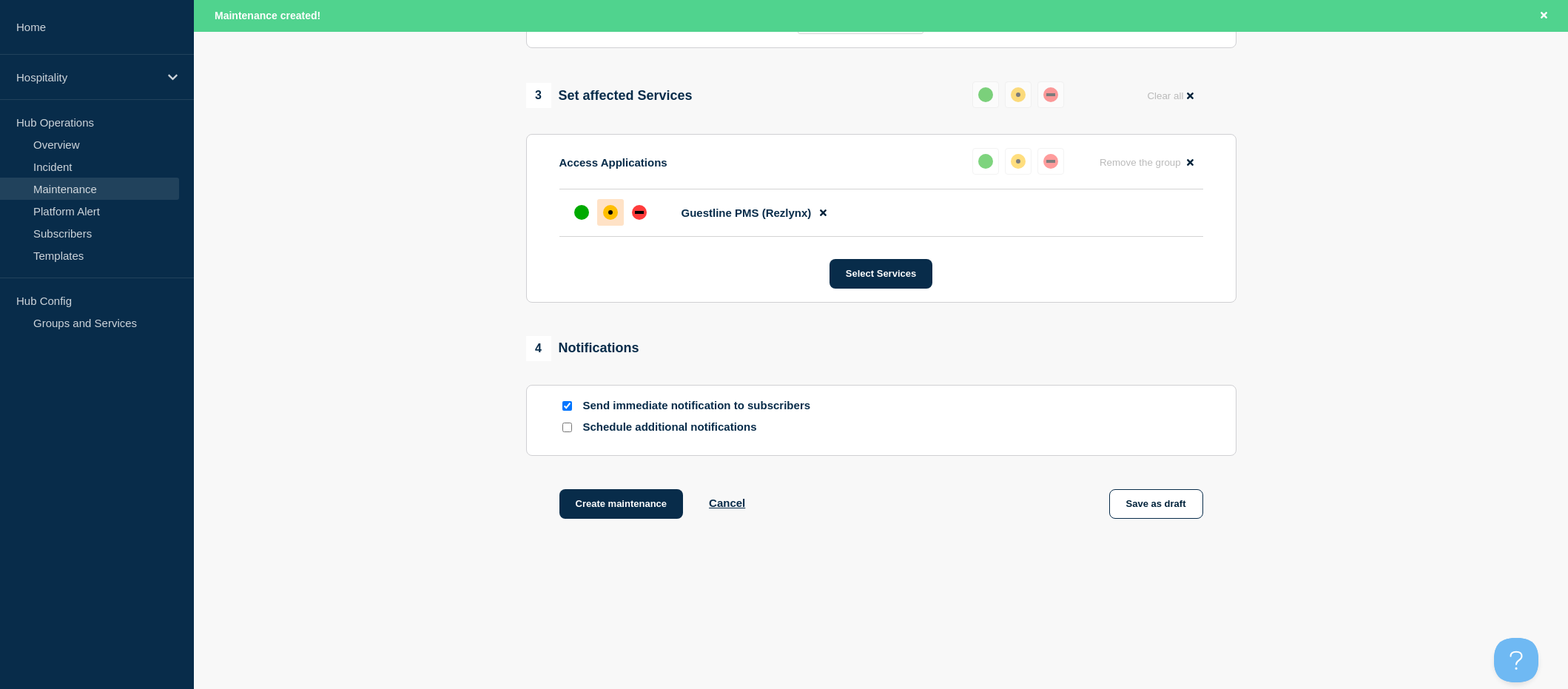
scroll to position [719, 0]
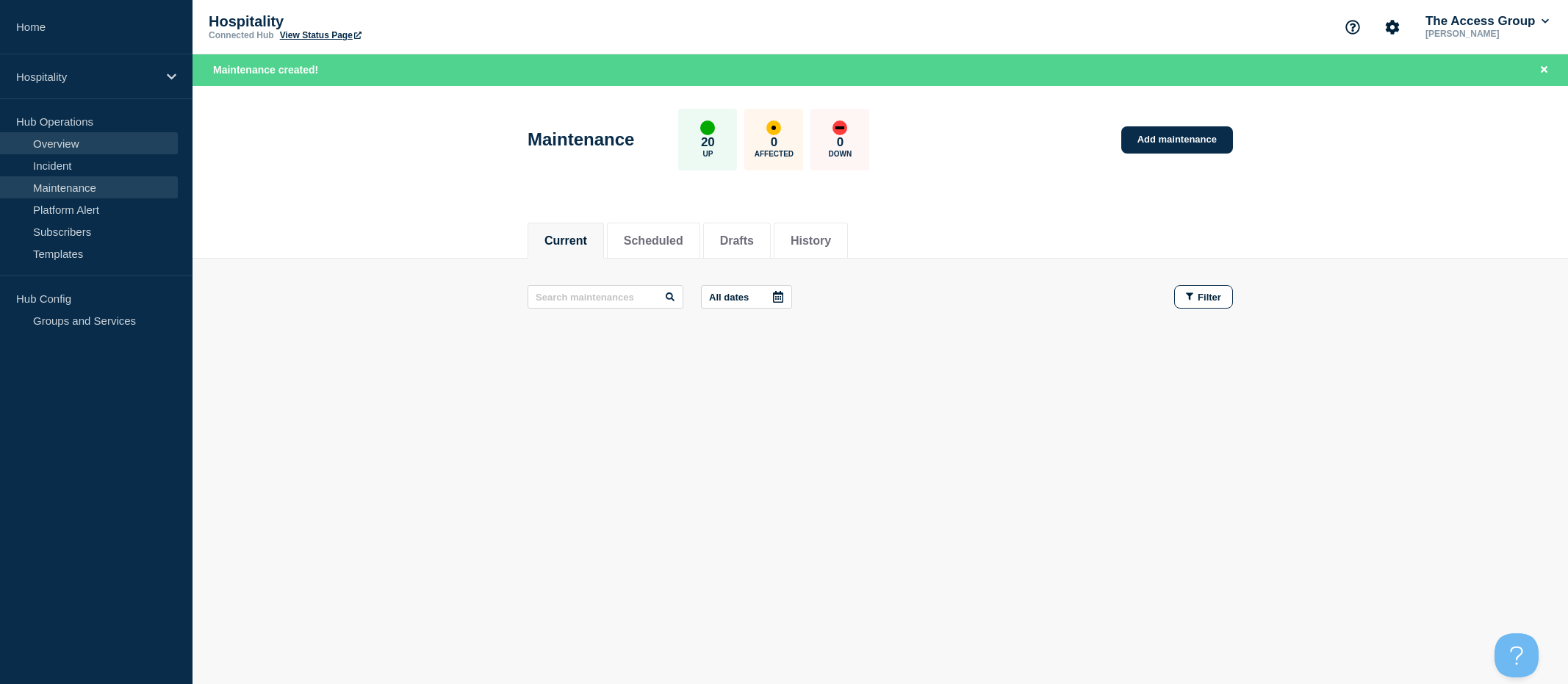
click at [72, 149] on link "Overview" at bounding box center [89, 143] width 178 height 22
